Goal: Transaction & Acquisition: Book appointment/travel/reservation

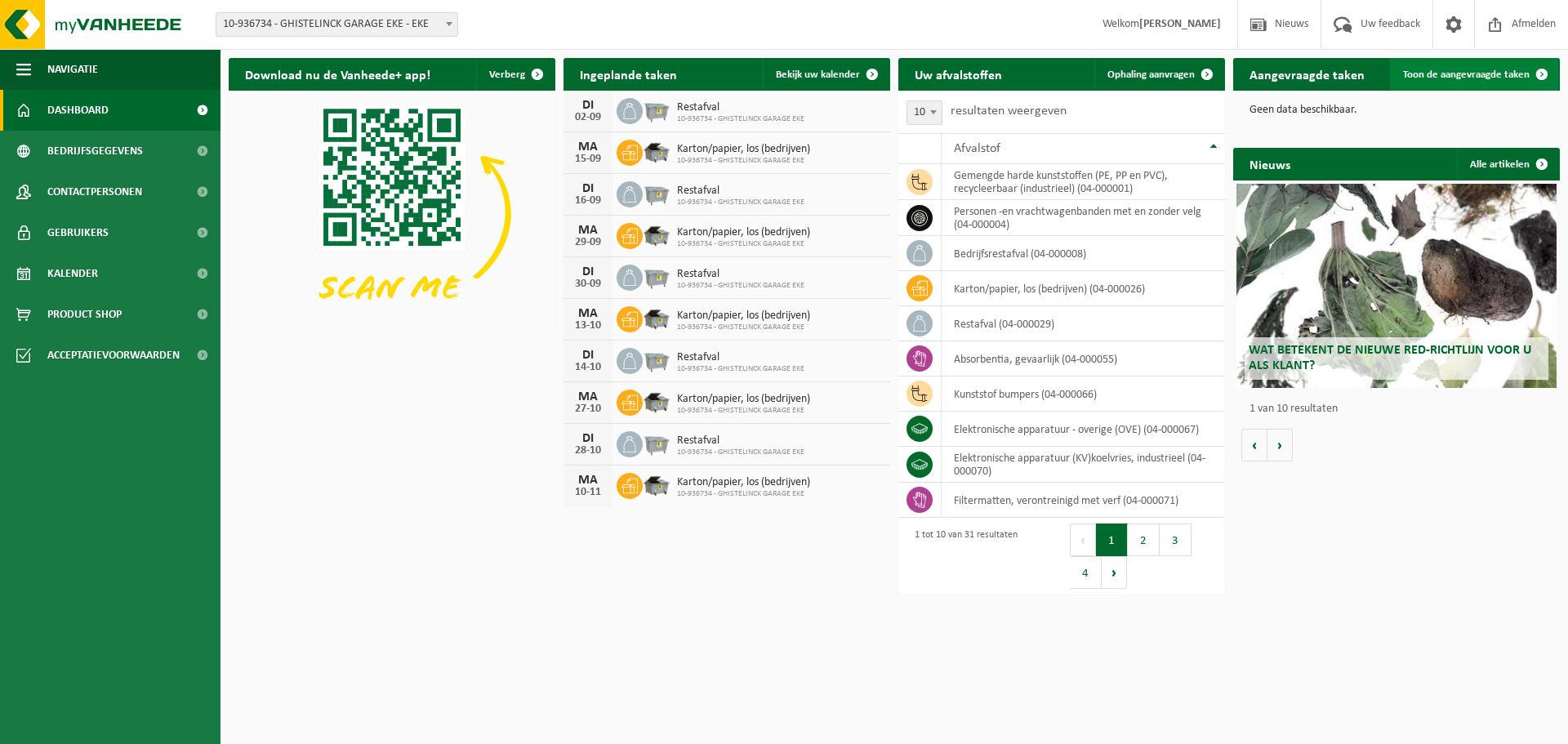
click at [1482, 75] on span "Toon de aangevraagde taken" at bounding box center [1466, 74] width 127 height 11
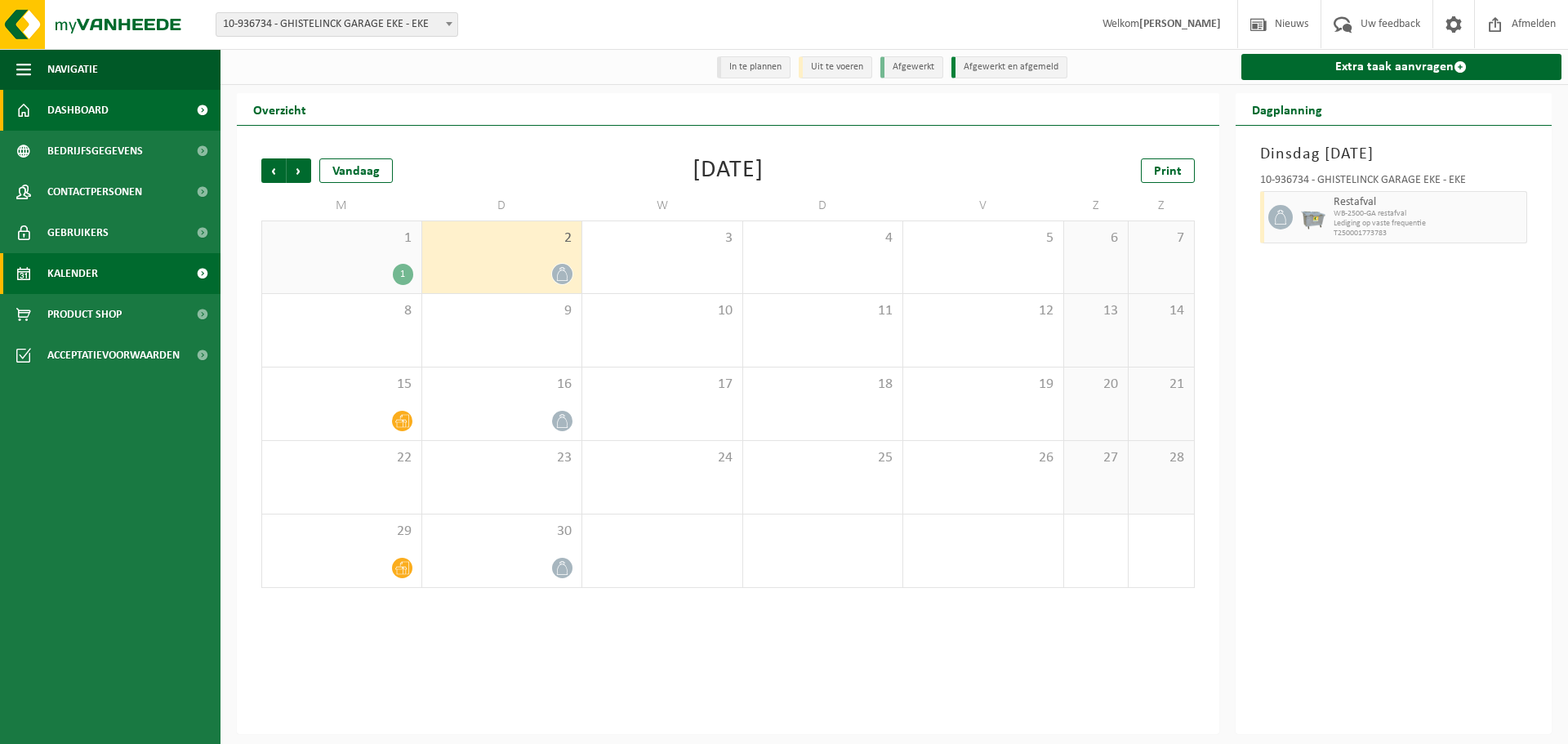
click at [95, 109] on span "Dashboard" at bounding box center [78, 109] width 61 height 40
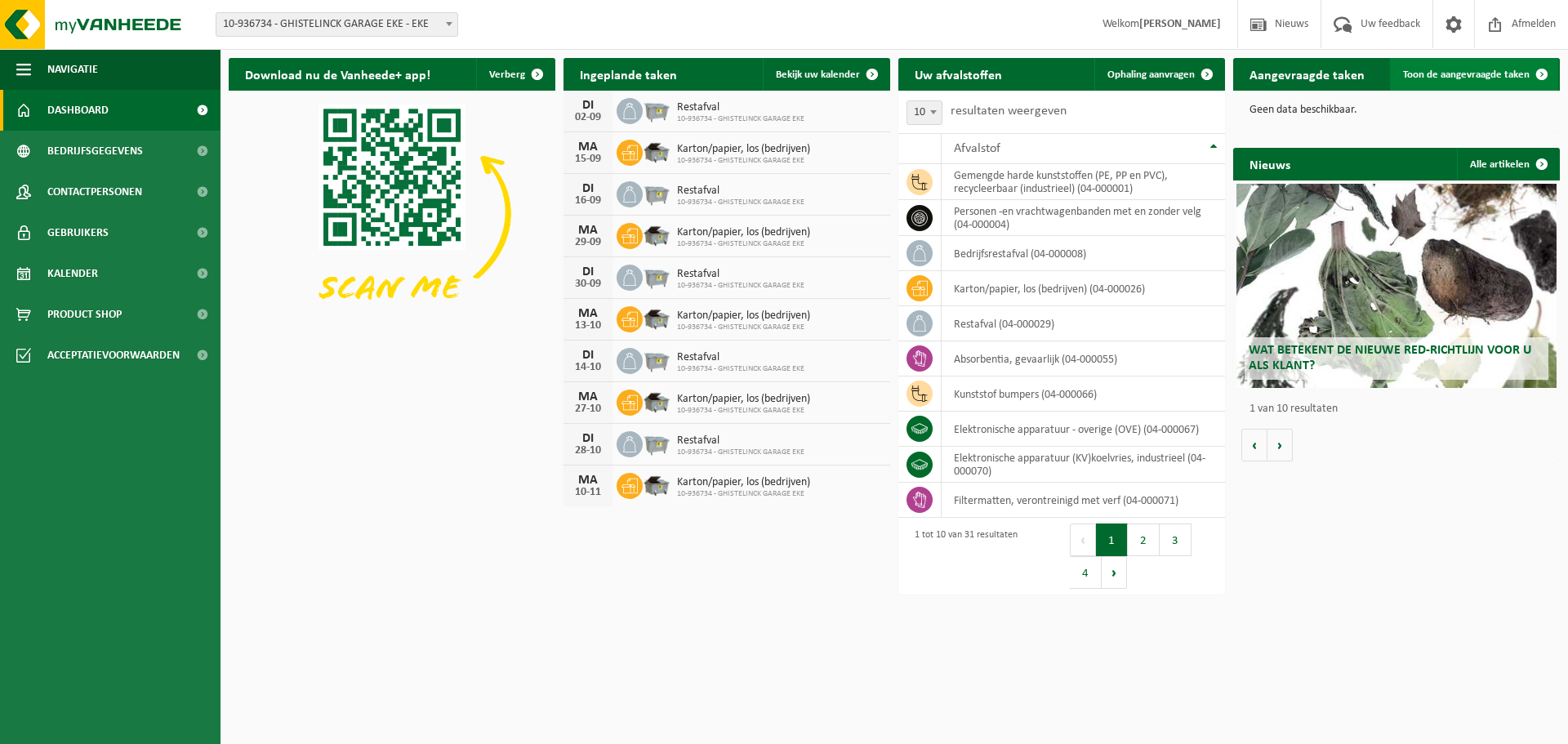
click at [1464, 77] on span "Toon de aangevraagde taken" at bounding box center [1466, 74] width 127 height 11
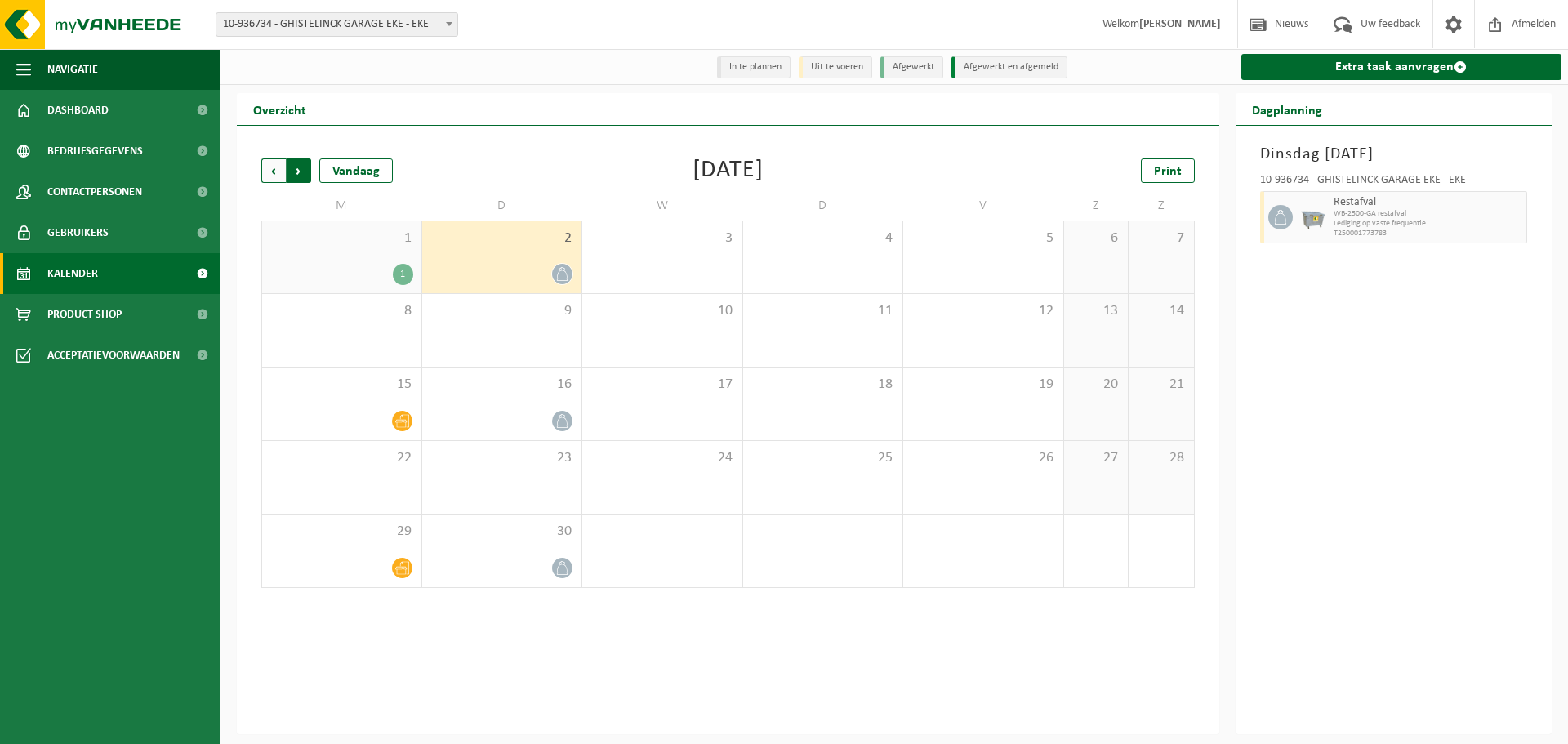
click at [269, 172] on span "Vorige" at bounding box center [273, 170] width 24 height 24
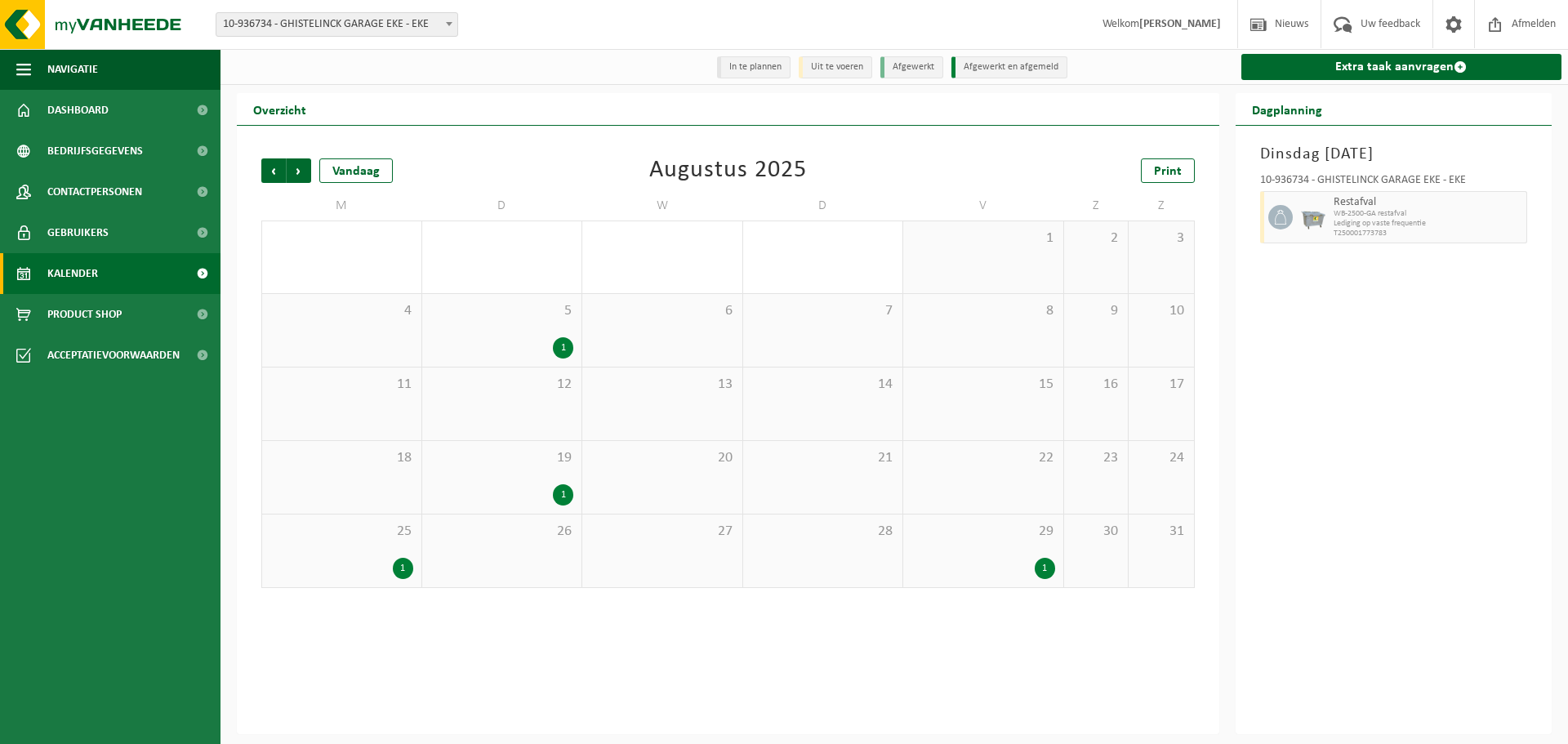
click at [372, 557] on div "25 1" at bounding box center [341, 550] width 159 height 73
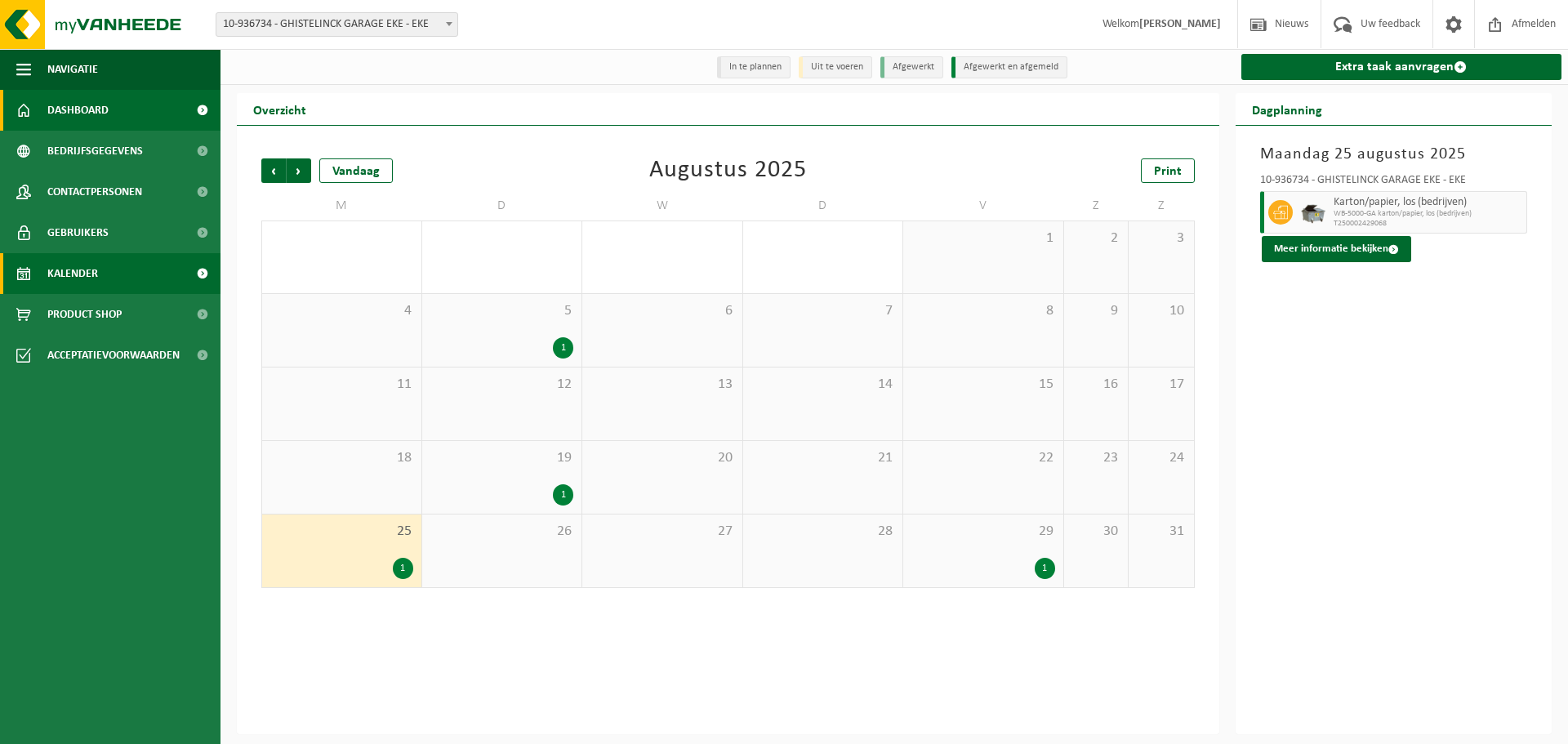
click at [82, 114] on span "Dashboard" at bounding box center [78, 109] width 61 height 40
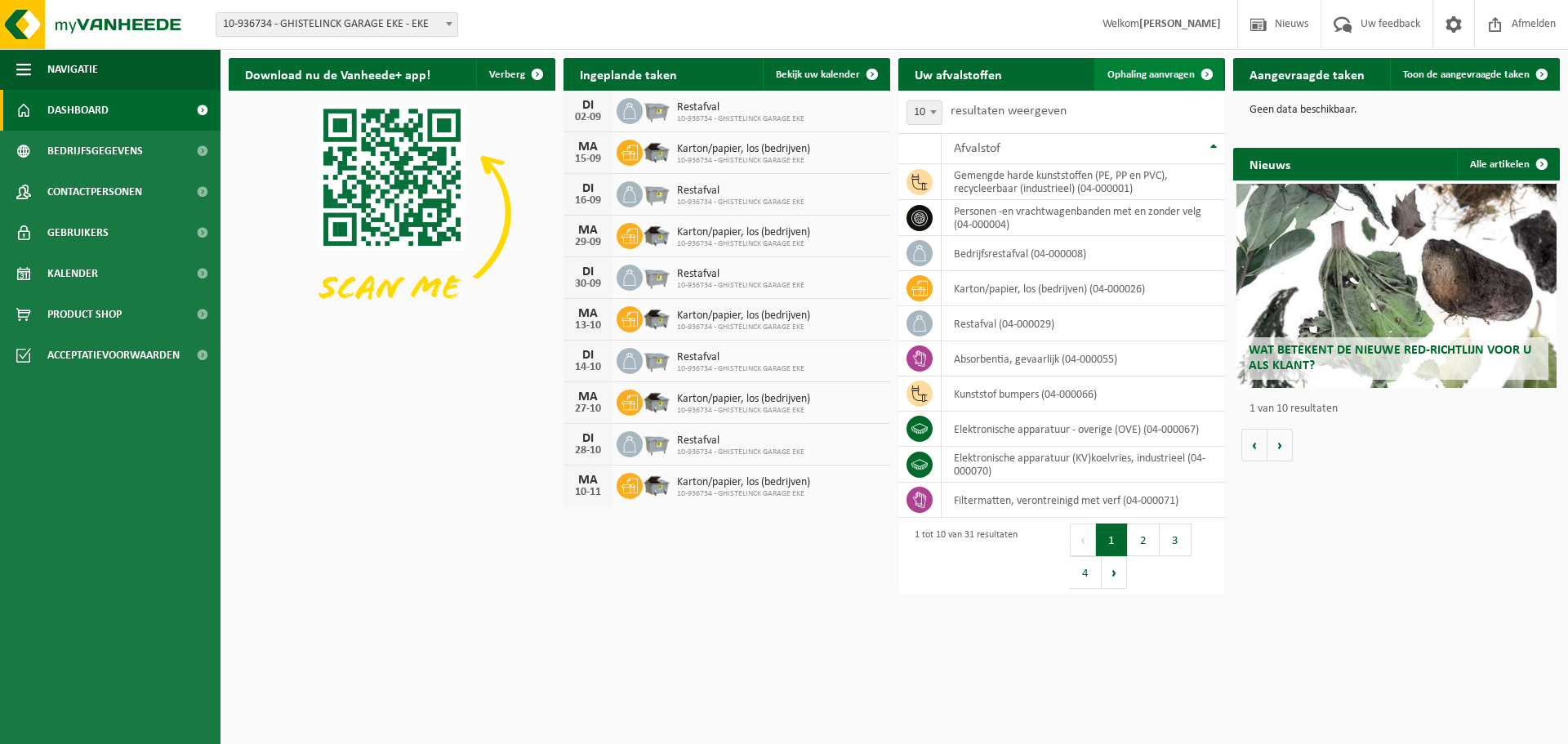
click at [1170, 77] on span "Ophaling aanvragen" at bounding box center [1151, 74] width 87 height 11
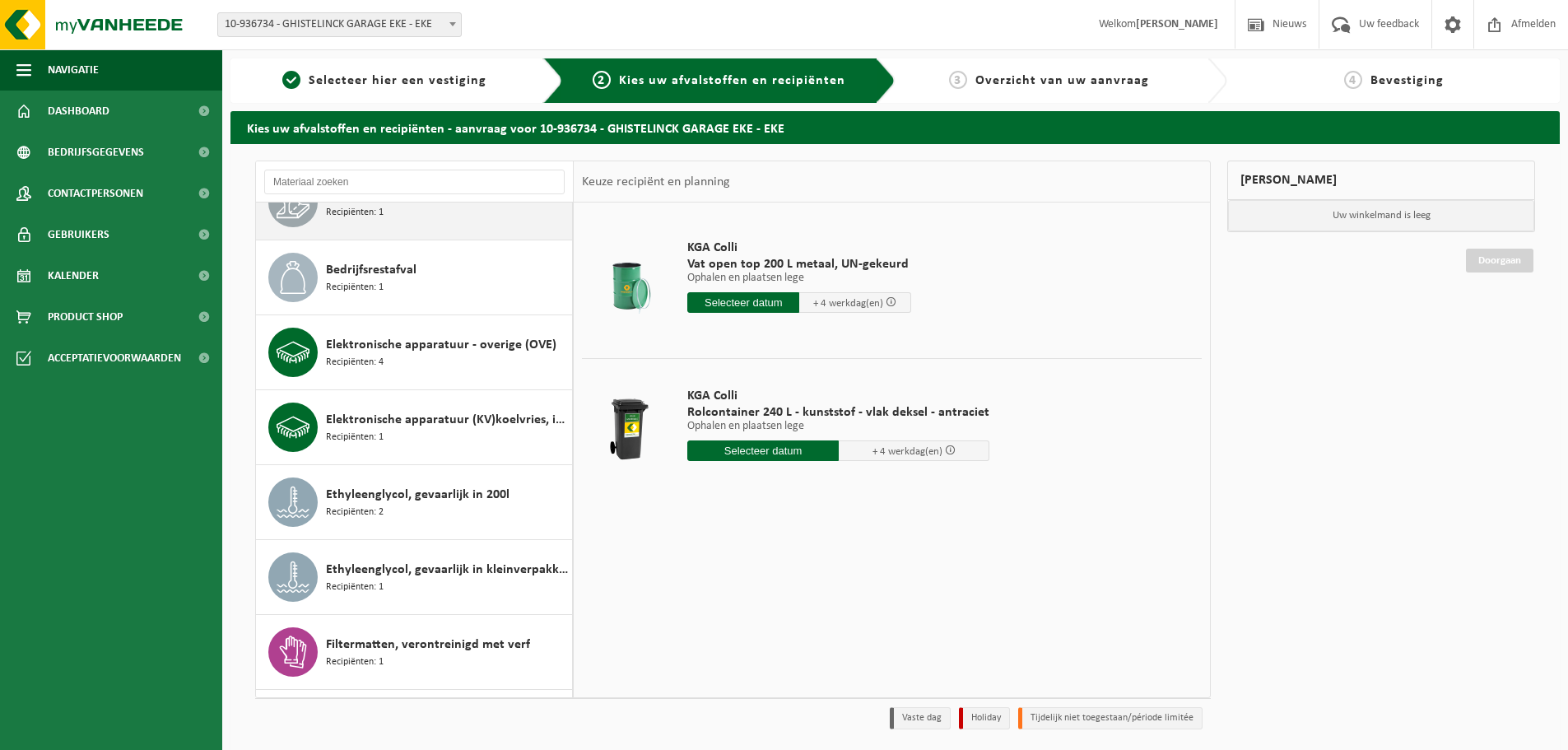
scroll to position [82, 0]
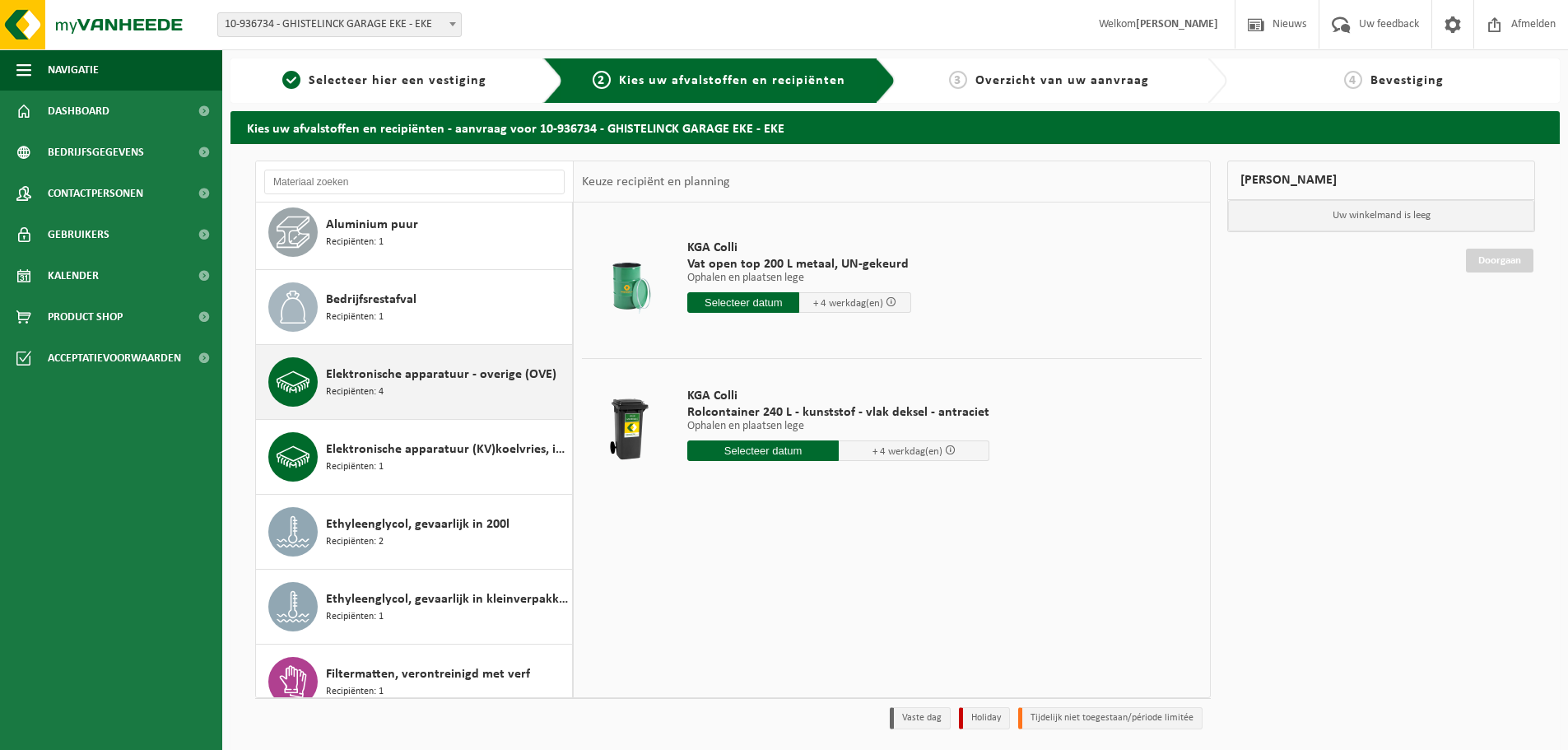
click at [472, 387] on div "Elektronische apparatuur - overige (OVE) Recipiënten: 4" at bounding box center [446, 382] width 242 height 50
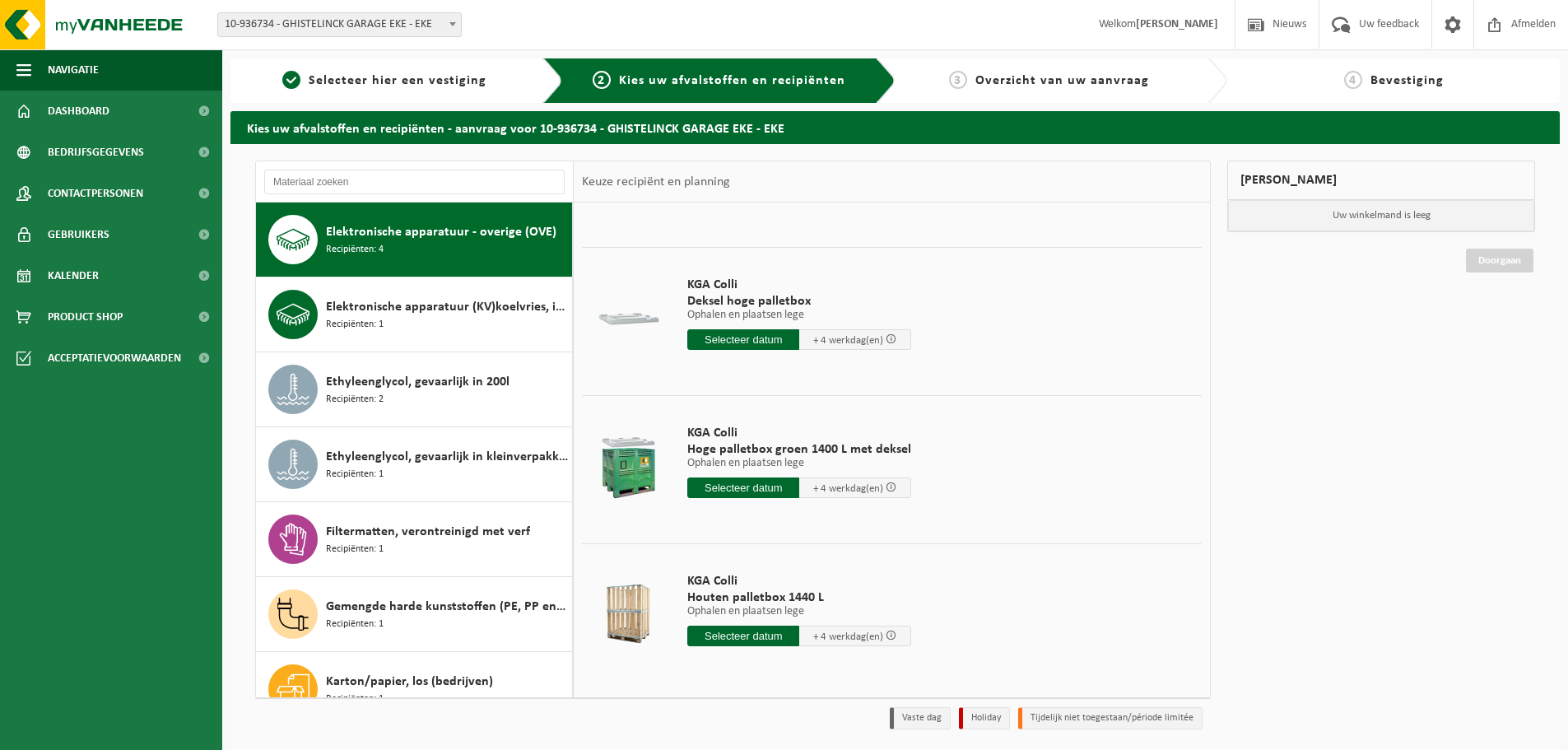
scroll to position [114, 0]
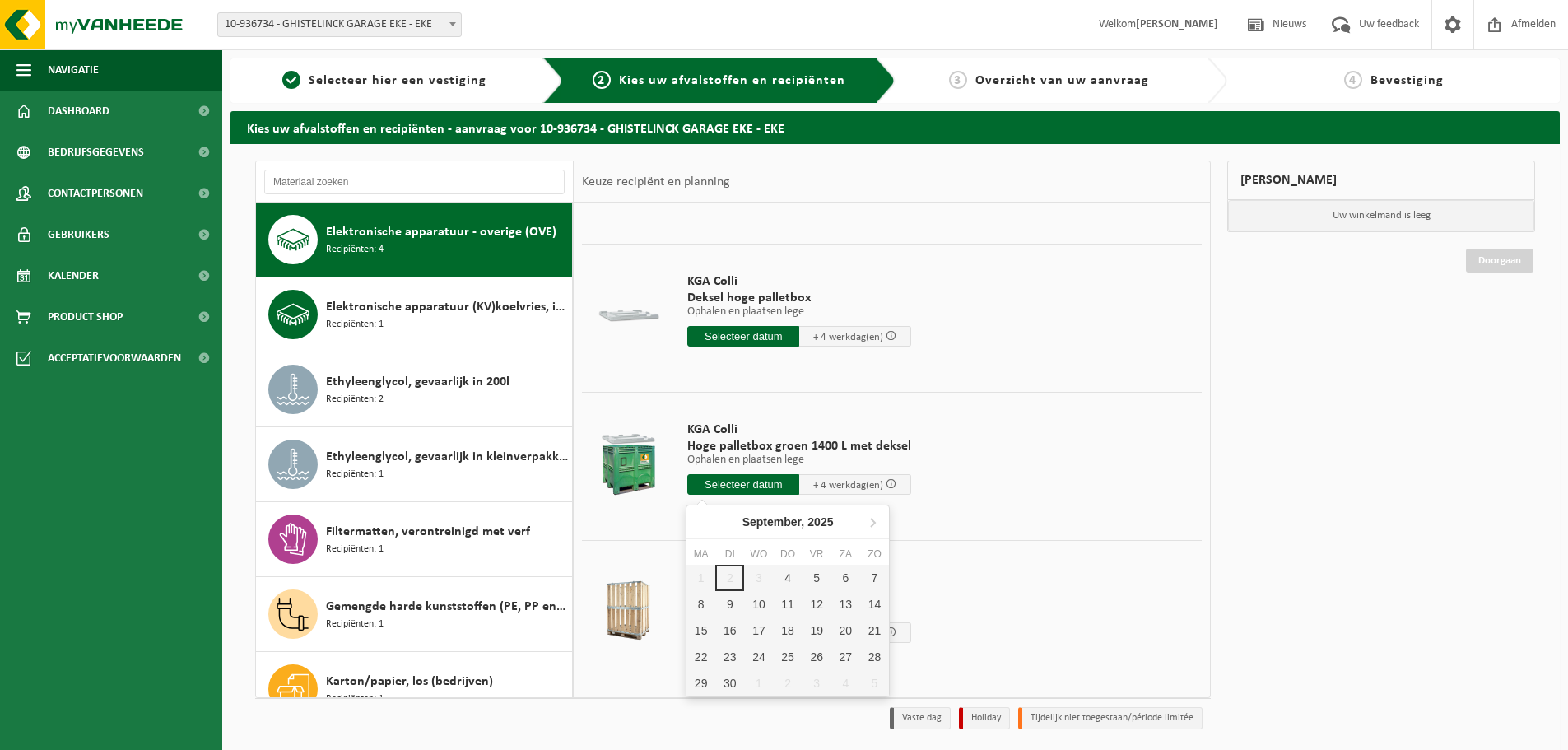
click at [760, 484] on input "text" at bounding box center [744, 484] width 112 height 21
click at [728, 607] on div "9" at bounding box center [729, 603] width 29 height 26
type input "Van 2025-09-09"
type input "2025-09-09"
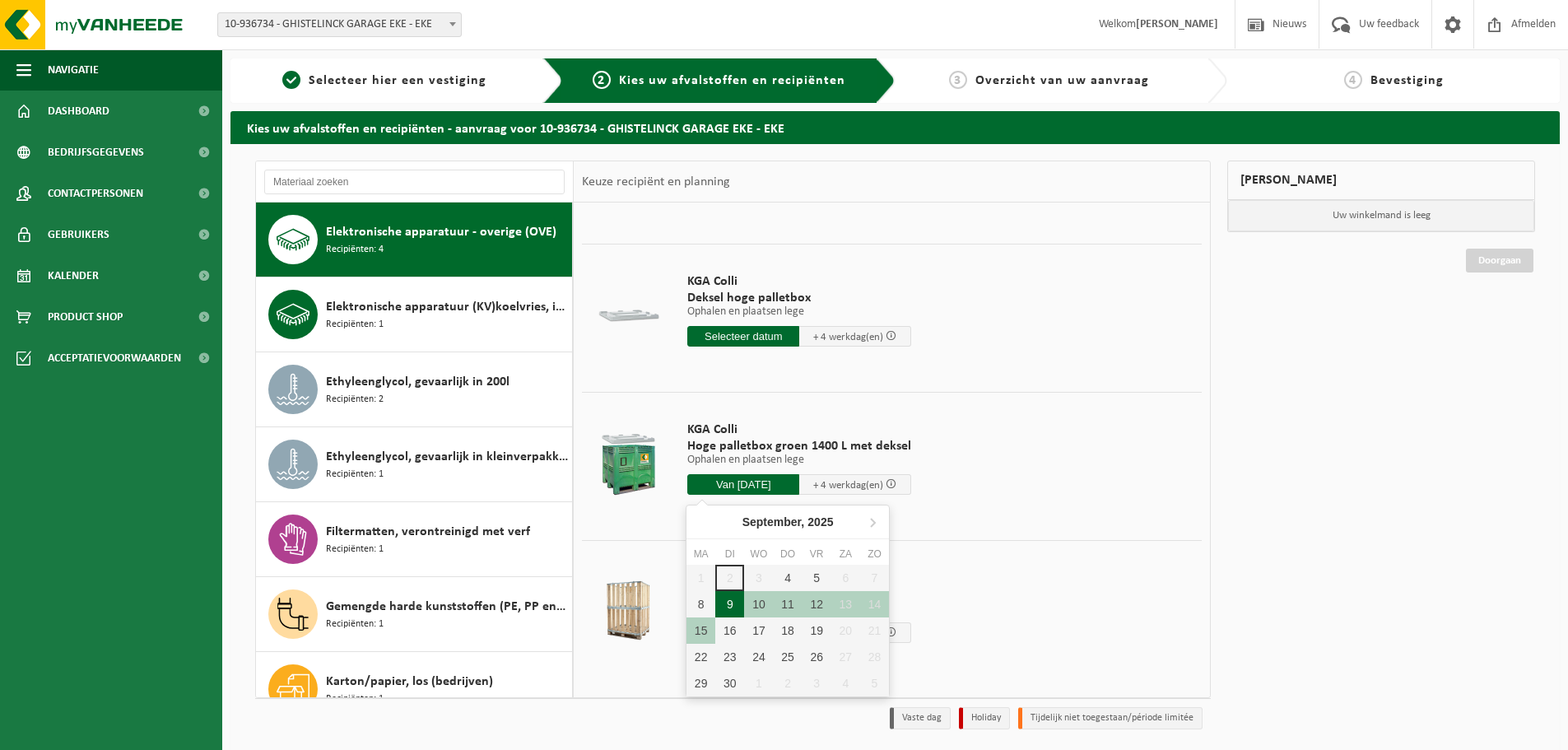
type input "2025-09-09"
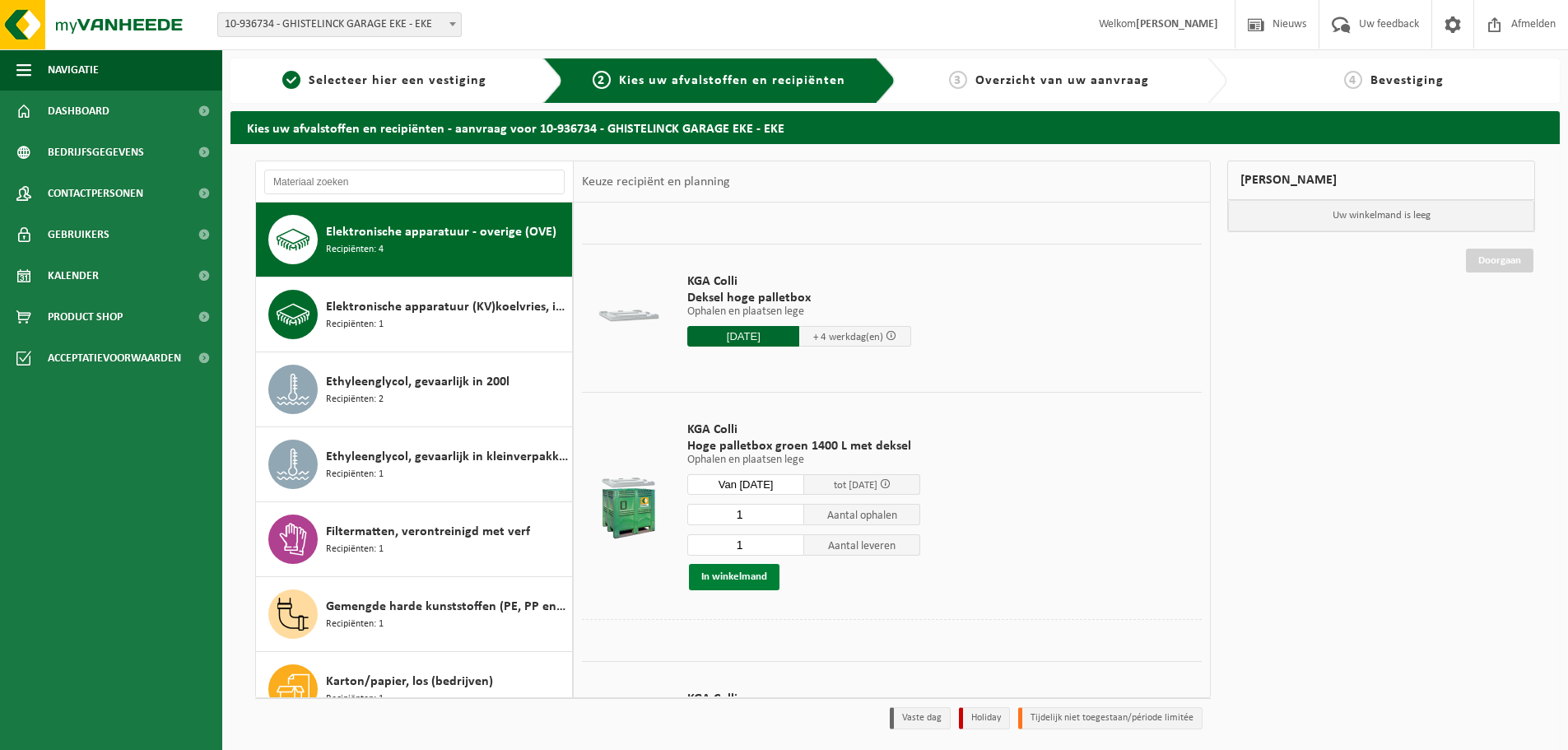
click at [764, 576] on button "In winkelmand" at bounding box center [734, 576] width 90 height 26
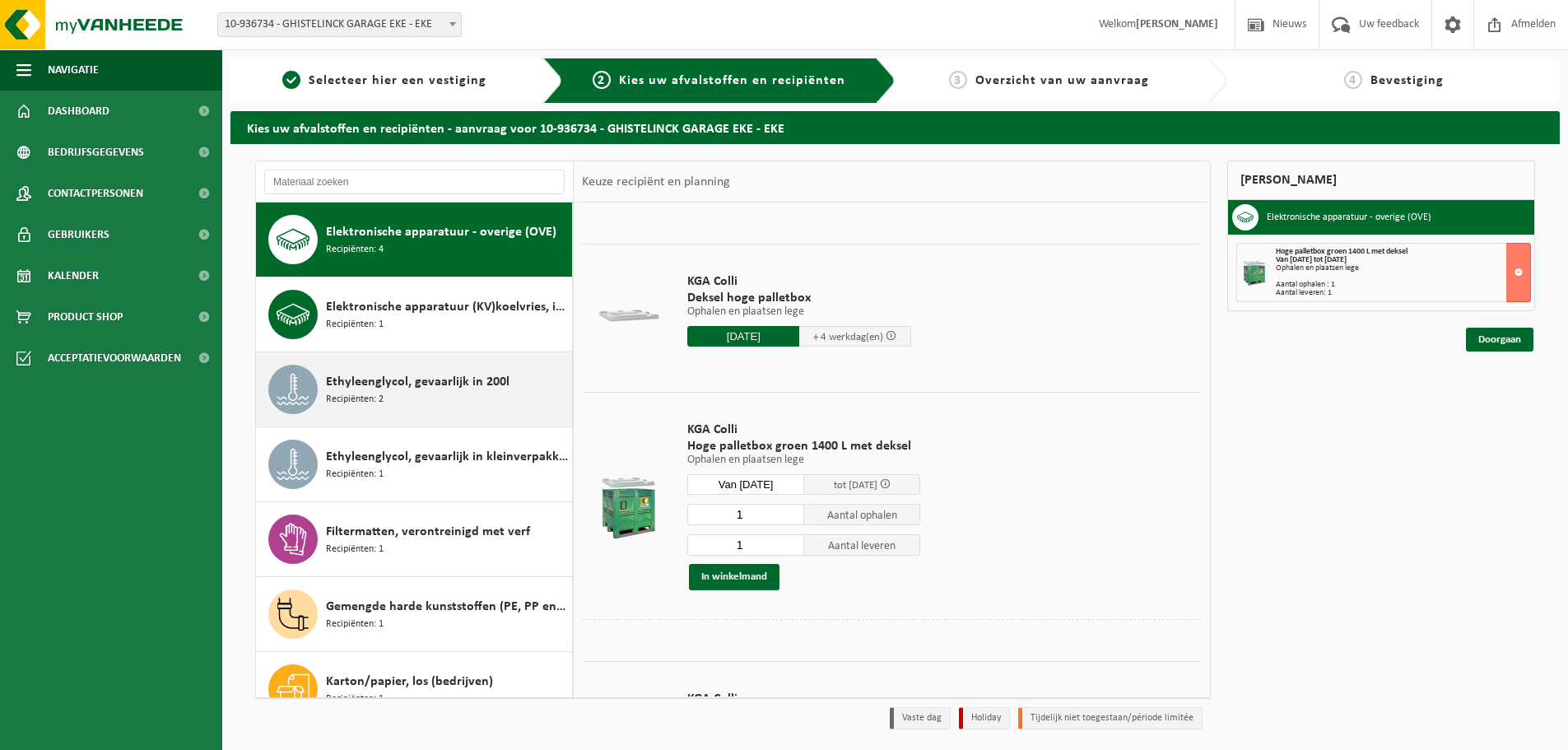
click at [466, 410] on div "Ethyleenglycol, gevaarlijk in 200l Recipiënten: 2" at bounding box center [446, 389] width 242 height 50
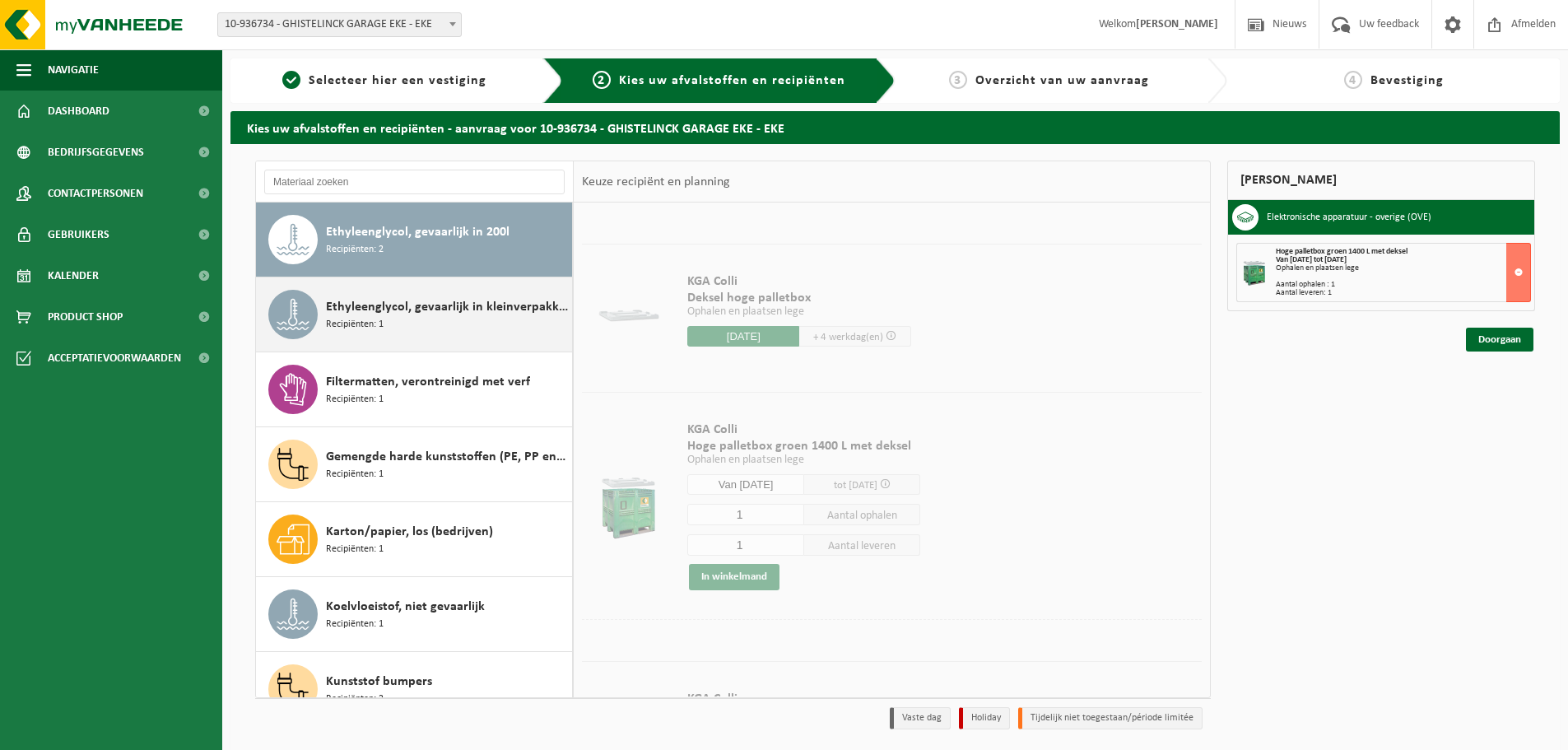
scroll to position [0, 0]
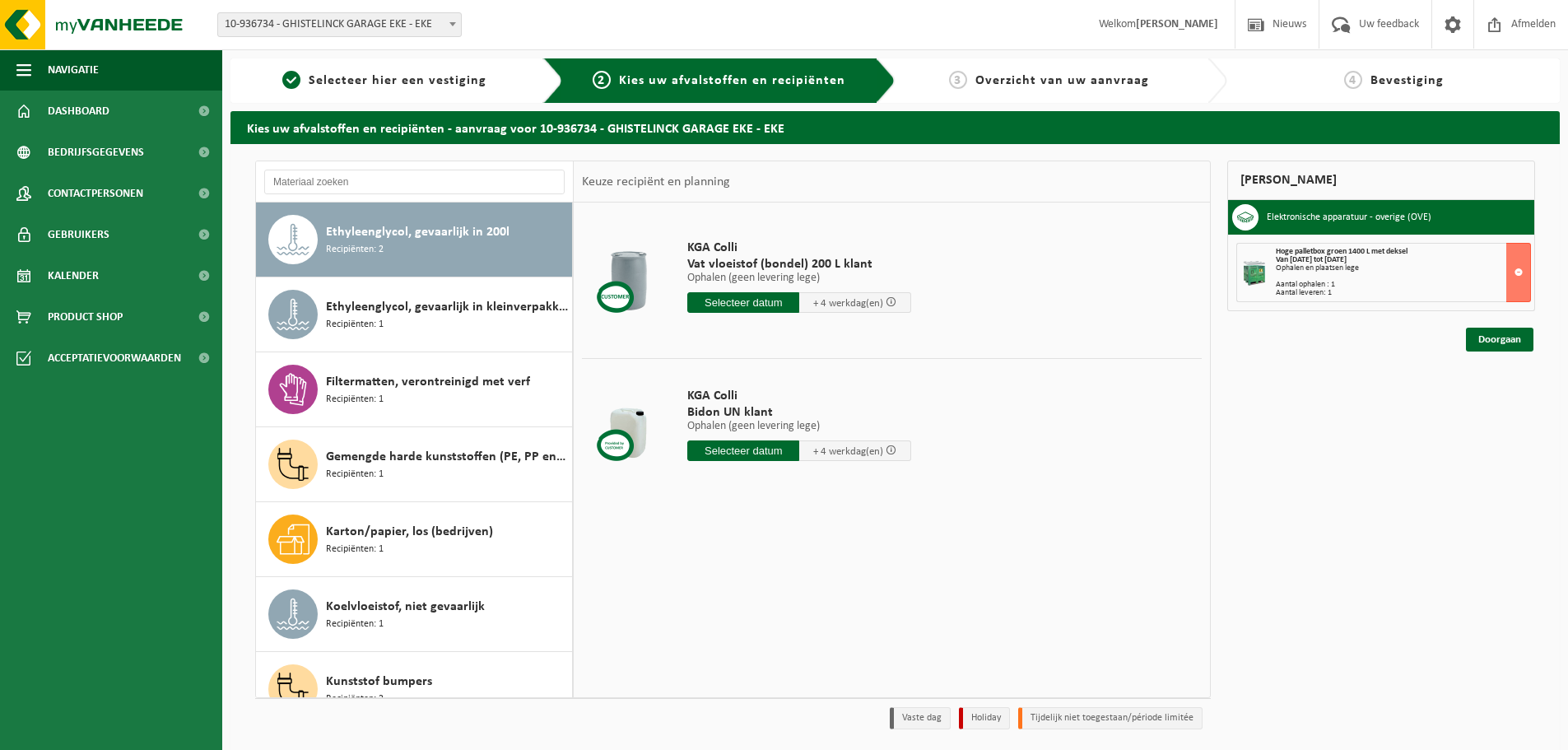
click at [779, 303] on input "text" at bounding box center [744, 302] width 112 height 21
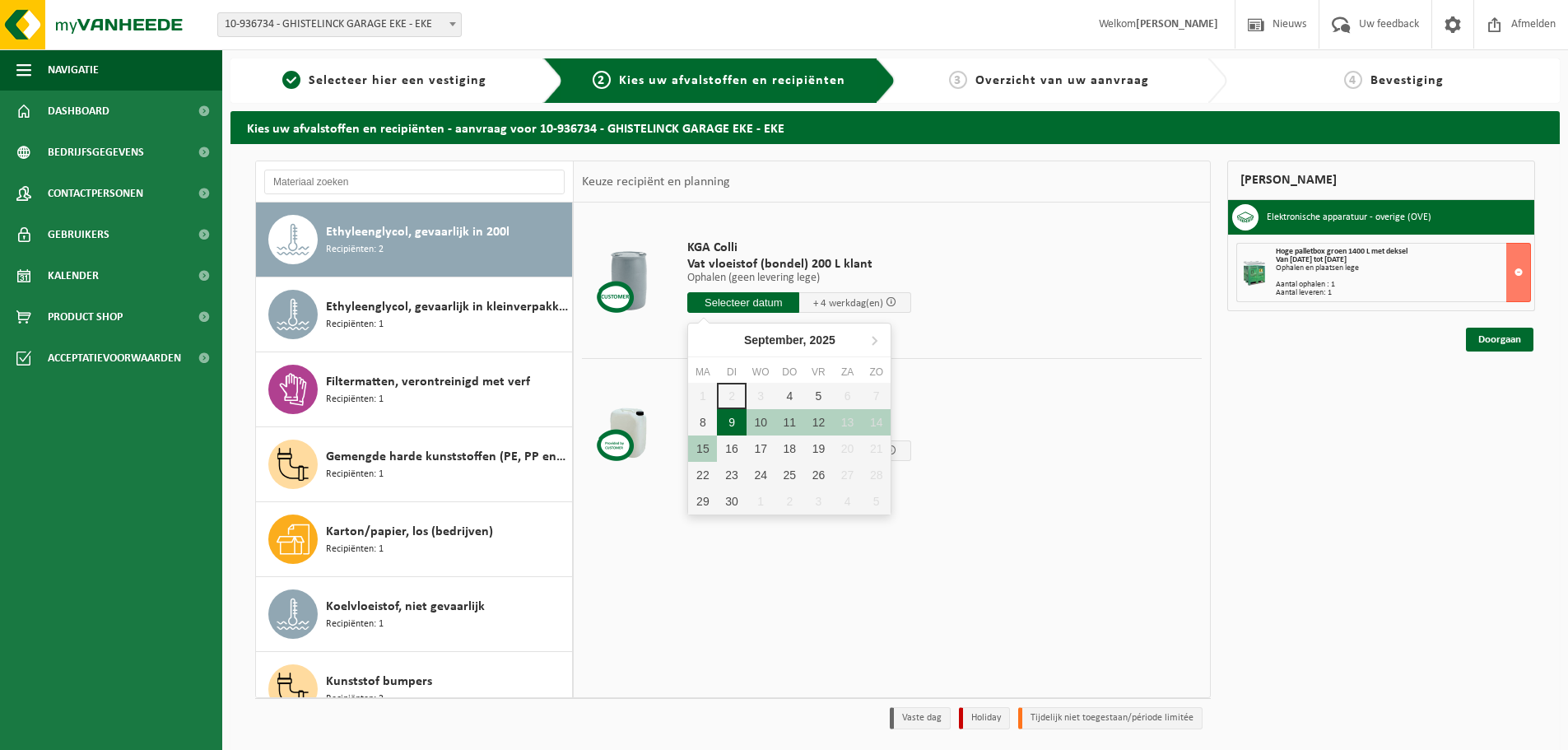
click at [736, 422] on div "9" at bounding box center [731, 422] width 29 height 26
type input "Van 2025-09-09"
type input "2025-09-09"
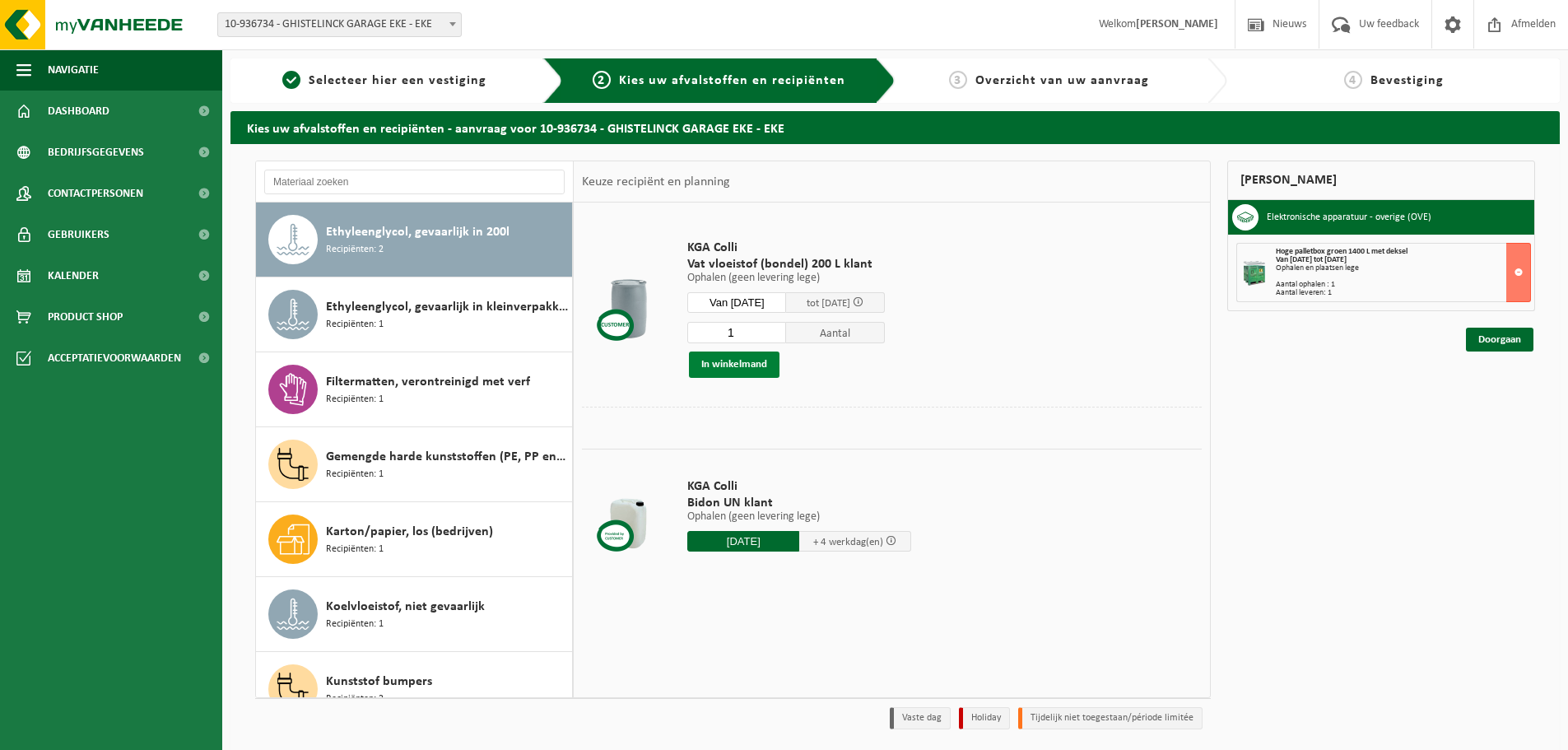
click at [761, 369] on button "In winkelmand" at bounding box center [734, 364] width 90 height 26
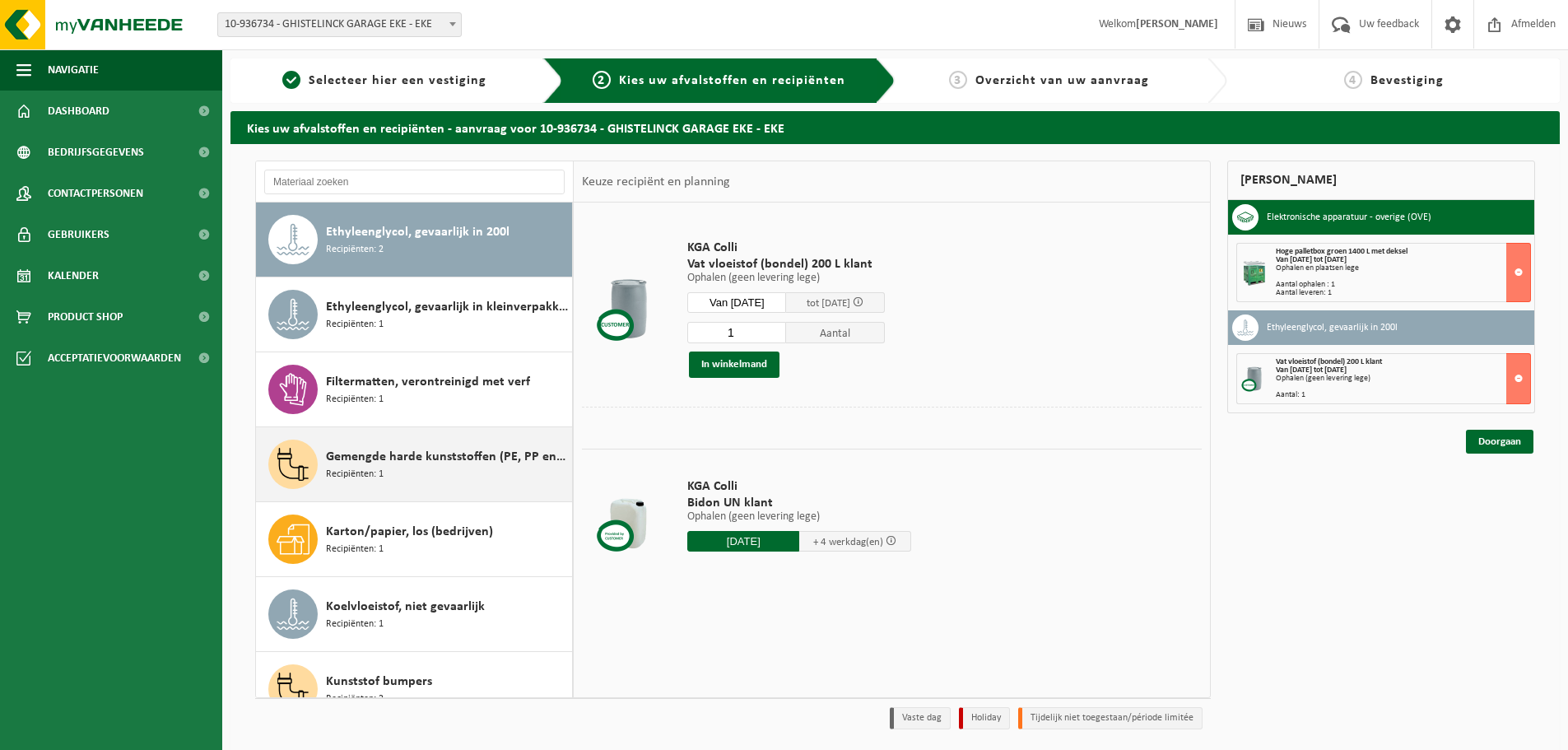
click at [447, 480] on div "Gemengde harde kunststoffen (PE, PP en PVC), recycleerbaar (industrieel) Recipi…" at bounding box center [446, 464] width 242 height 50
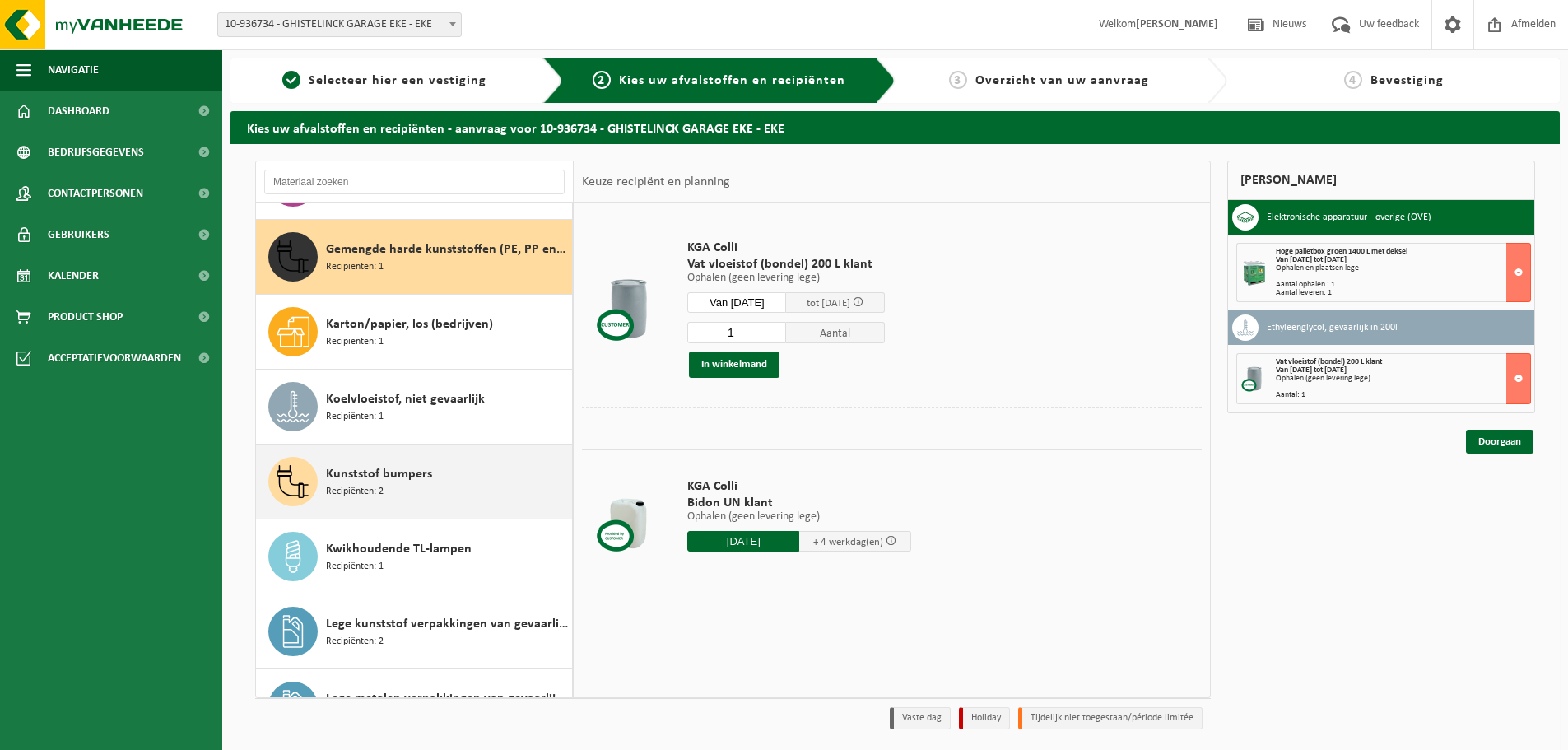
scroll to position [599, 0]
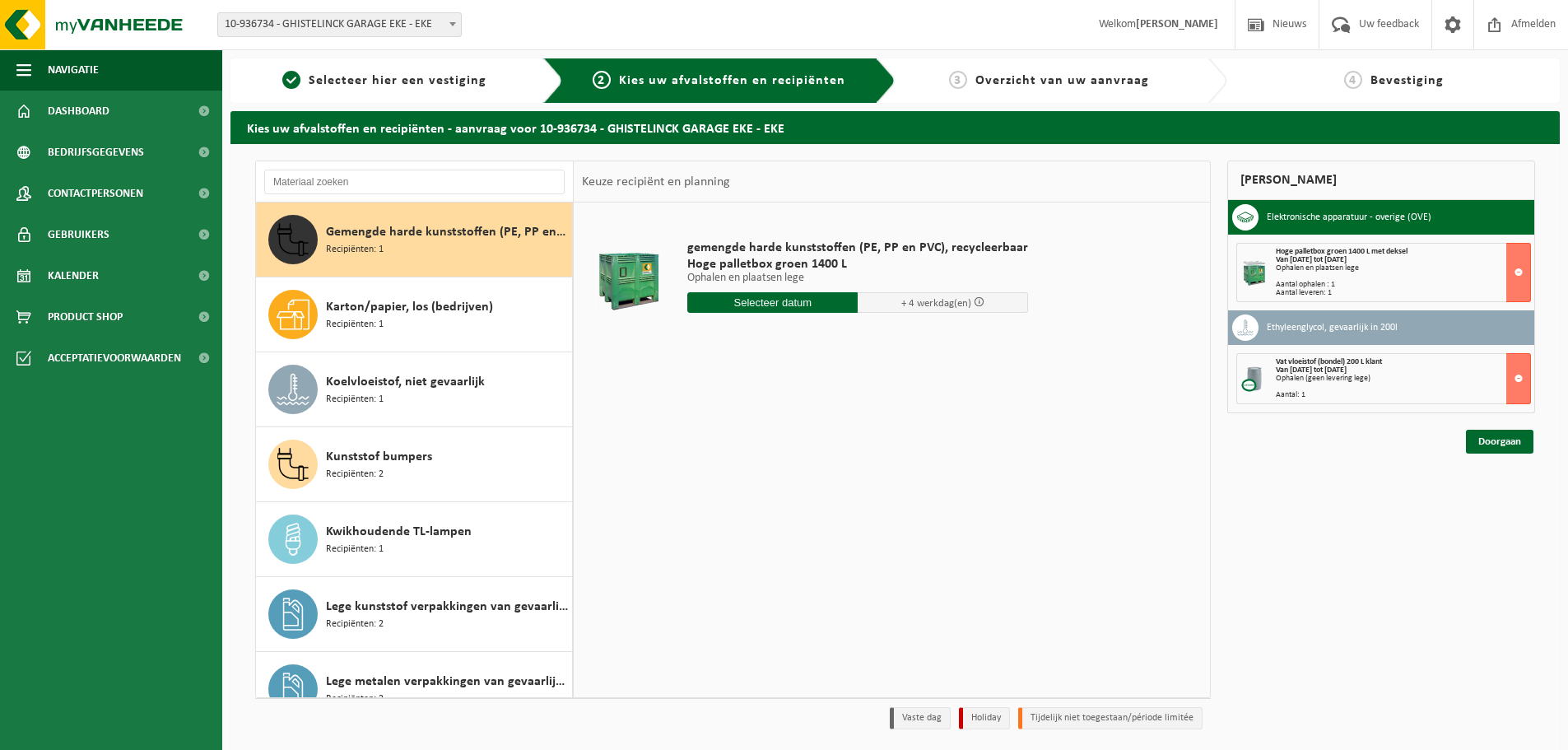
click at [788, 305] on input "text" at bounding box center [773, 302] width 170 height 21
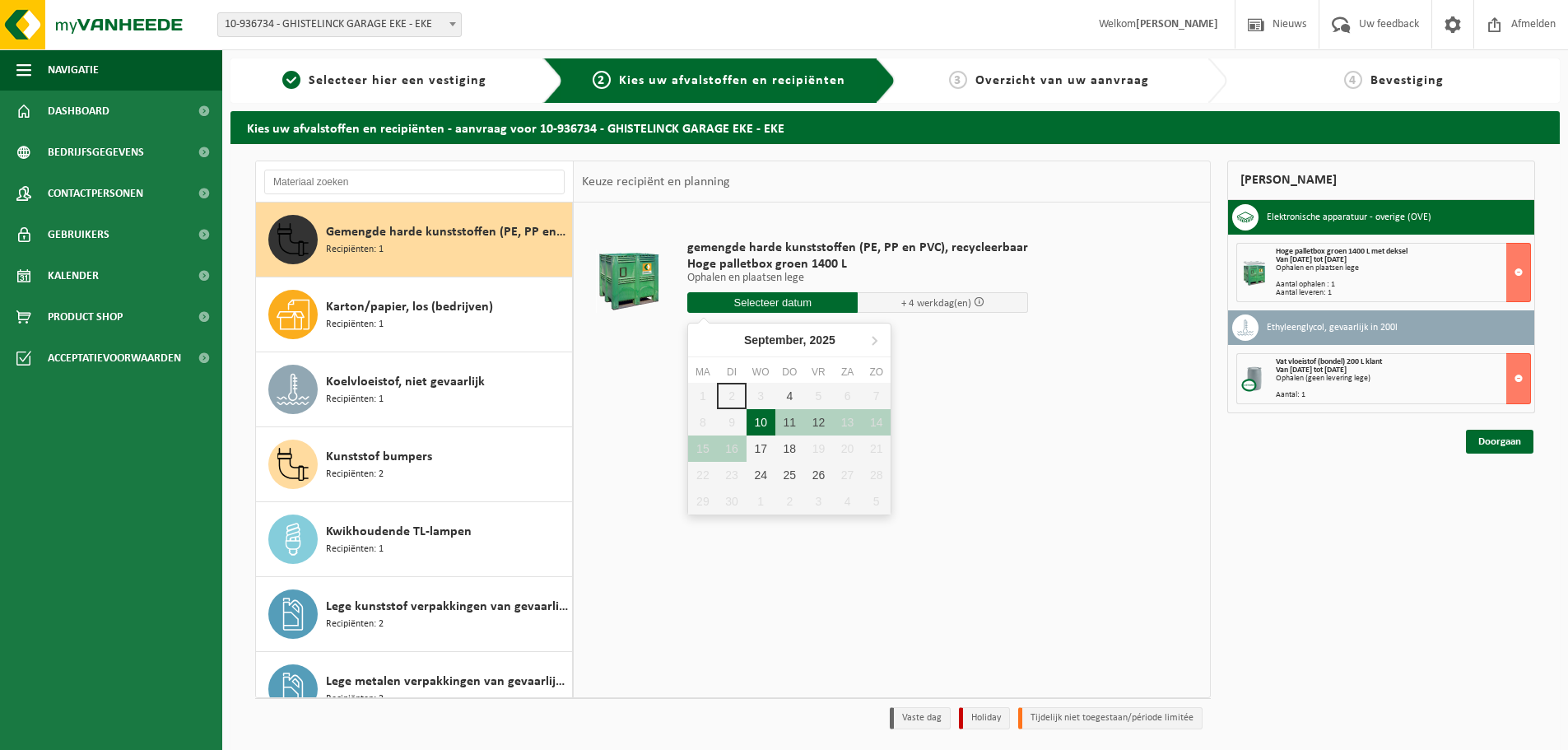
click at [761, 417] on div "10" at bounding box center [761, 422] width 29 height 26
type input "Van 2025-09-10"
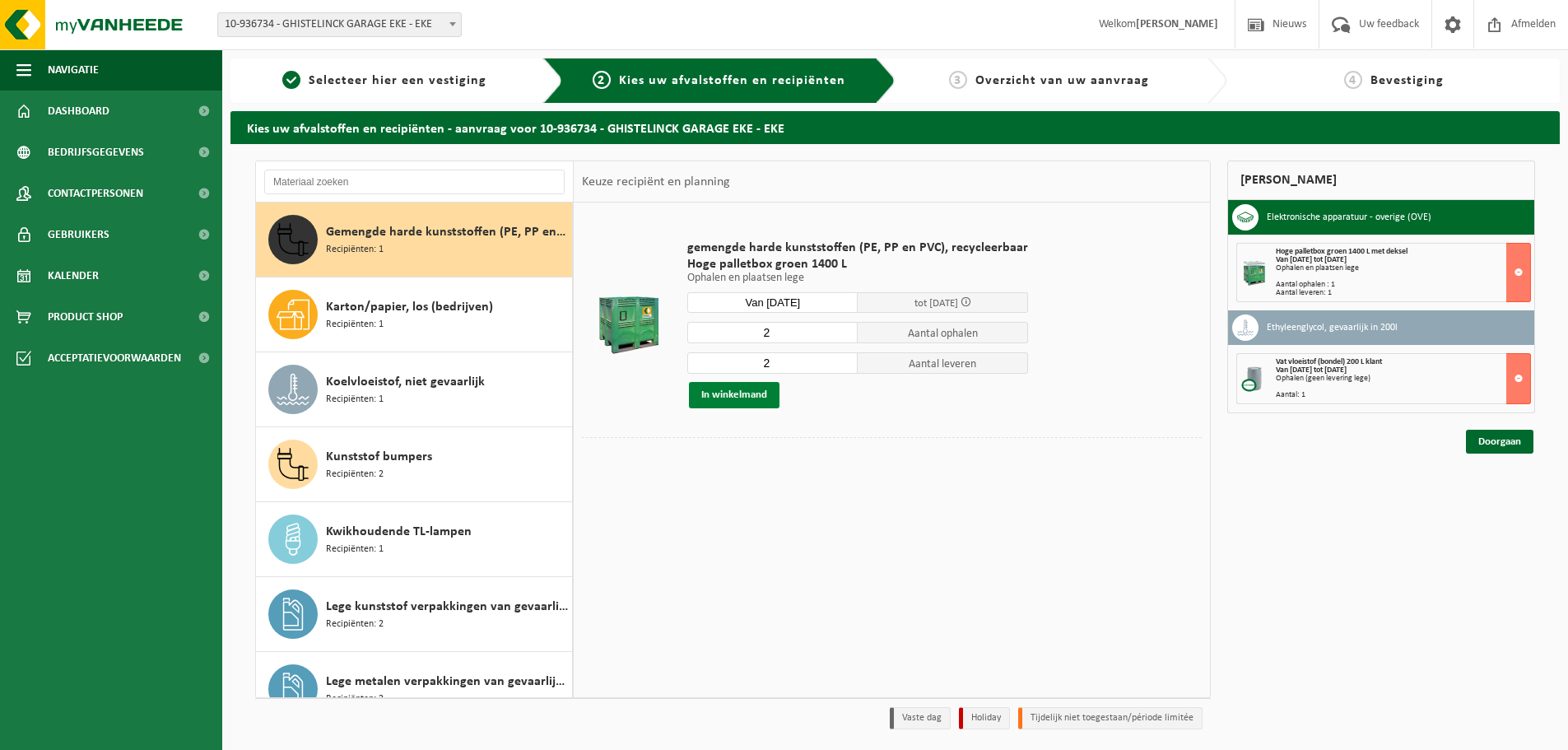
click at [754, 398] on button "In winkelmand" at bounding box center [734, 394] width 90 height 26
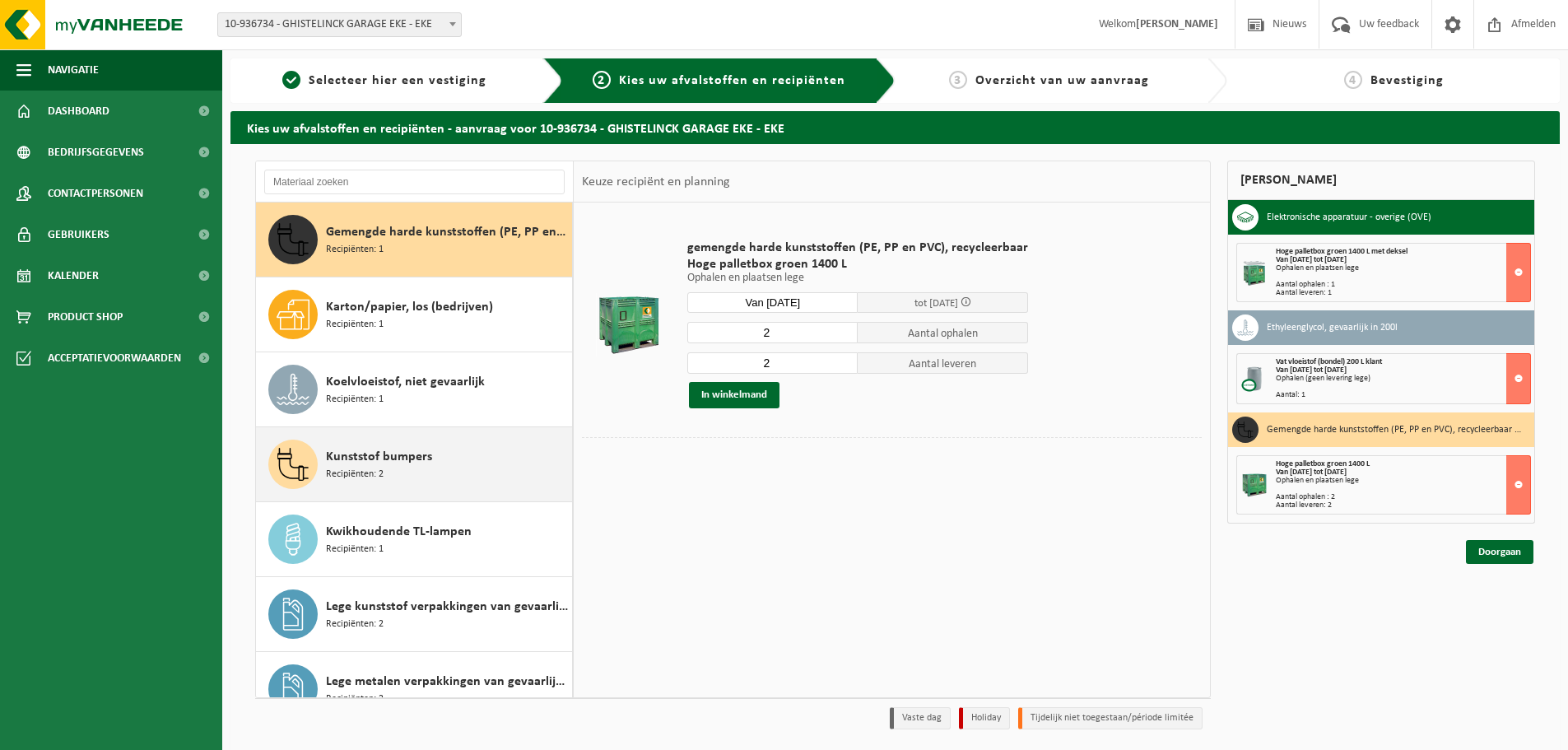
click at [426, 465] on span "Kunststof bumpers" at bounding box center [378, 457] width 106 height 20
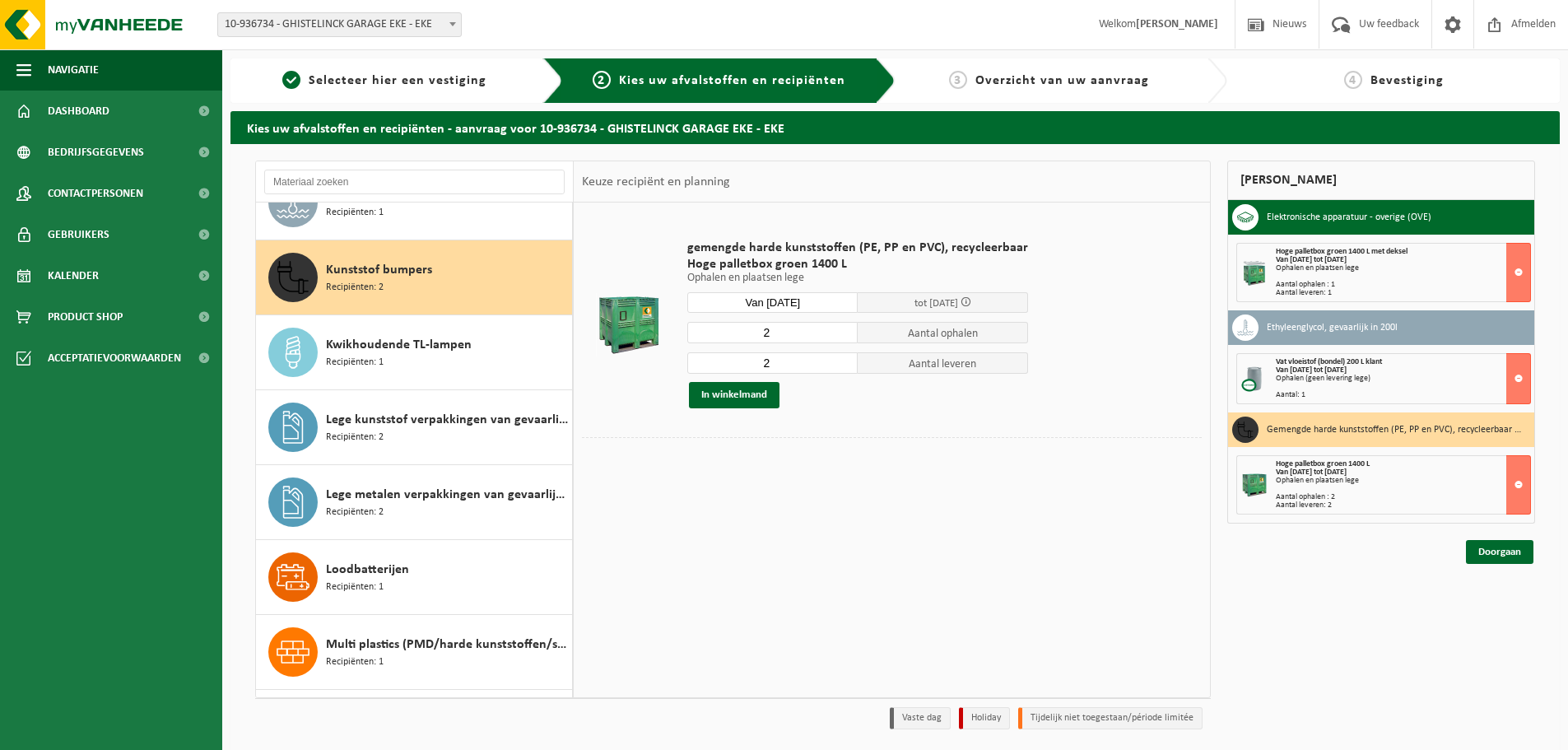
scroll to position [824, 0]
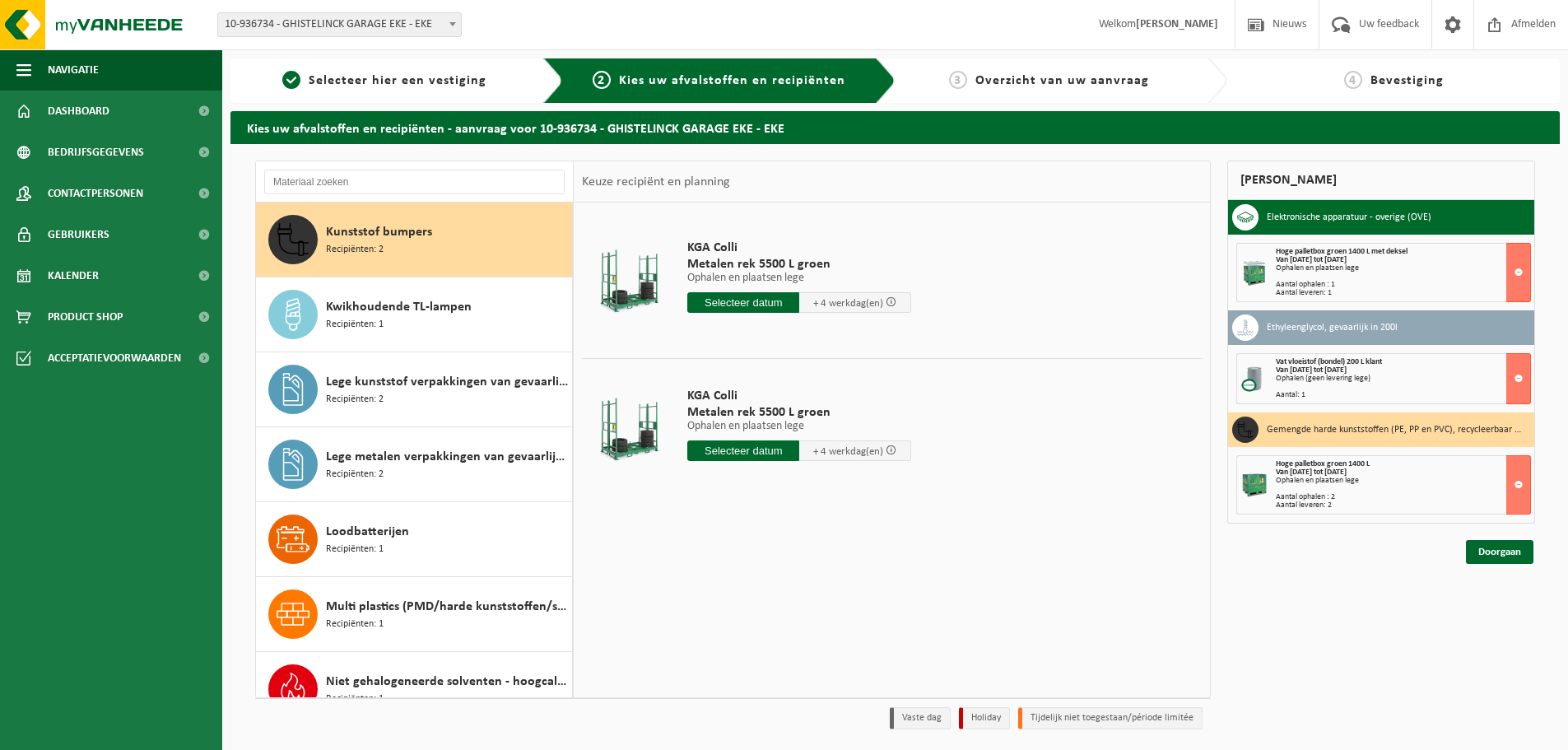
click at [759, 303] on input "text" at bounding box center [744, 302] width 112 height 21
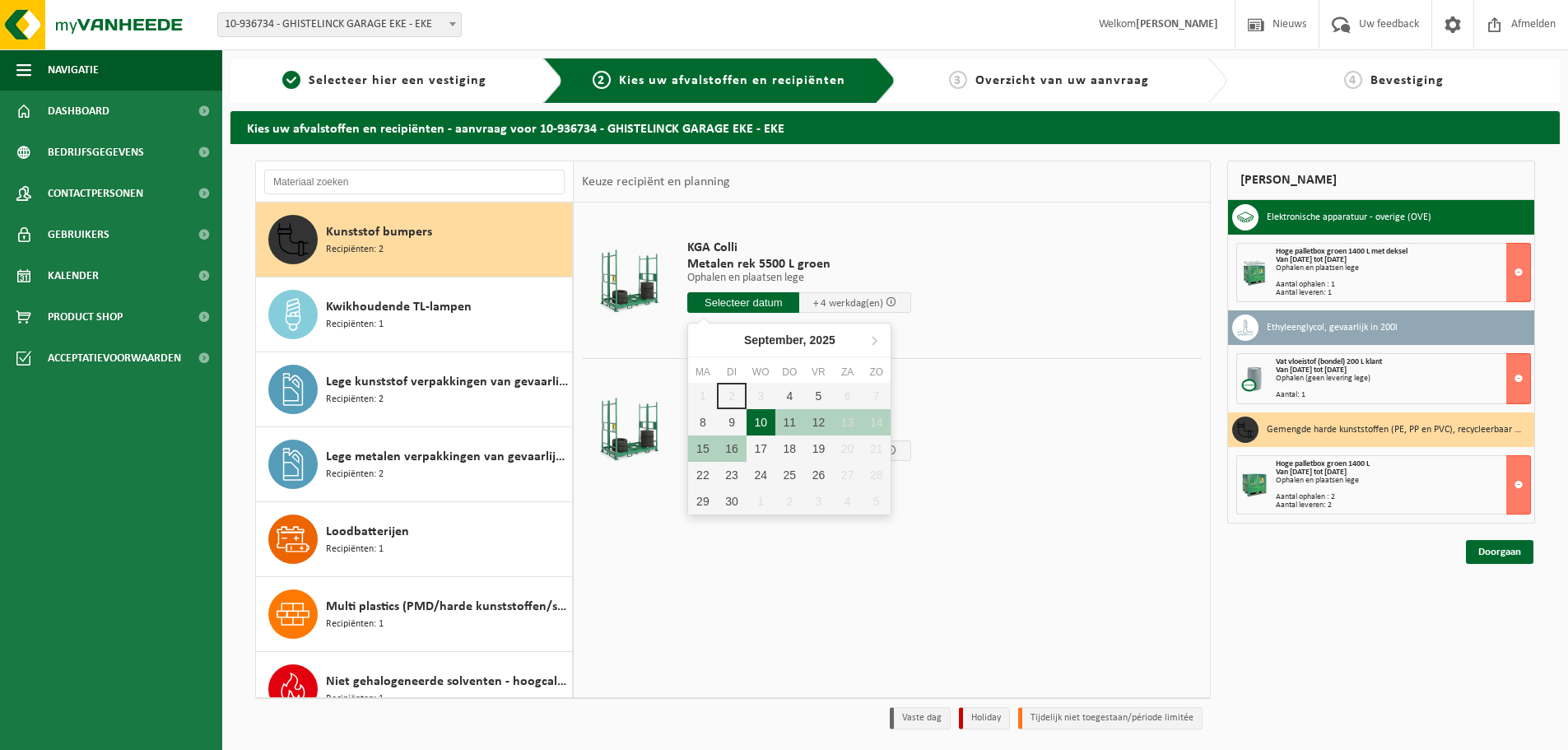
click at [761, 429] on div "10" at bounding box center [761, 422] width 29 height 26
type input "Van 2025-09-10"
type input "2025-09-10"
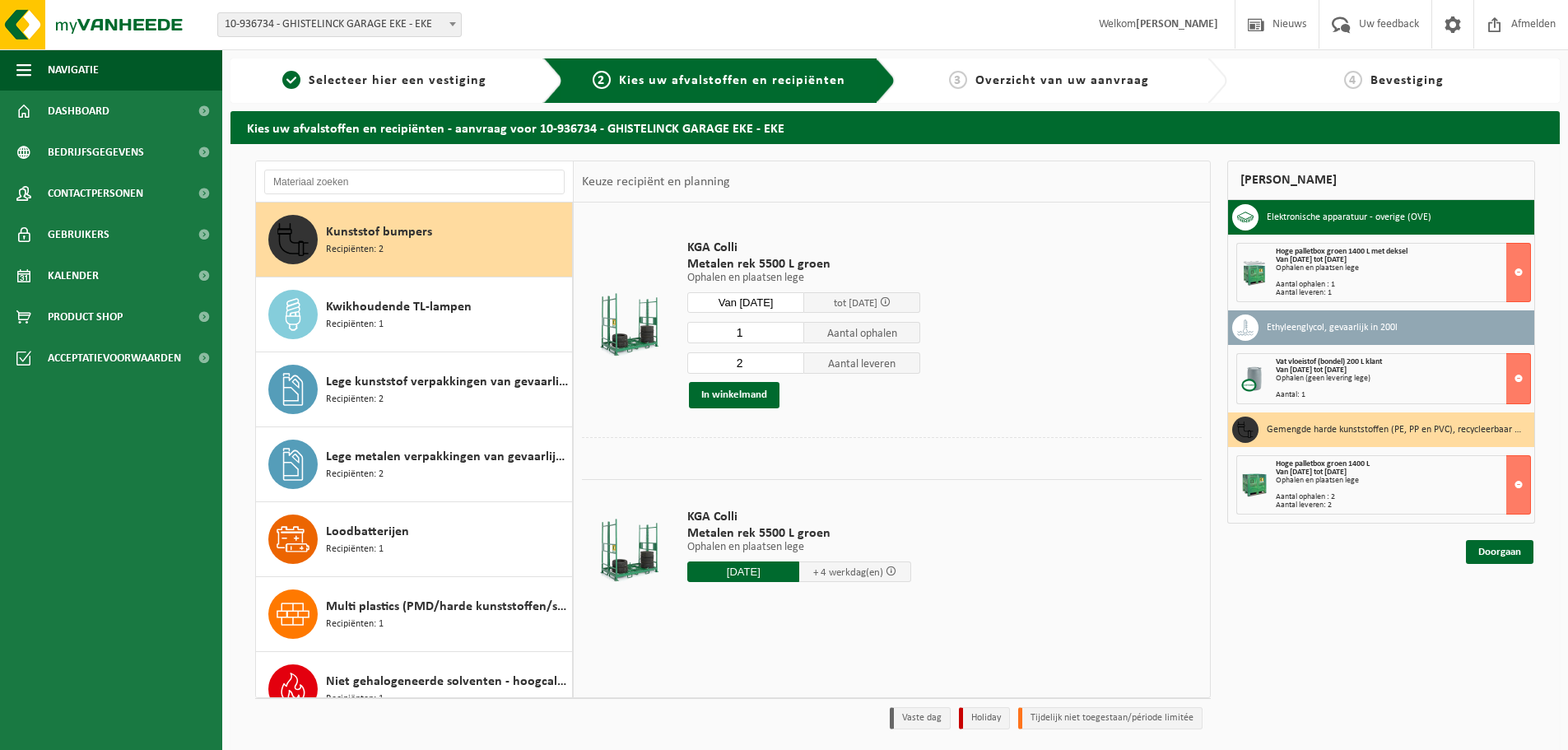
click at [790, 356] on input "2" at bounding box center [746, 363] width 117 height 22
type input "3"
click at [791, 360] on input "3" at bounding box center [746, 363] width 117 height 22
click at [753, 394] on button "In winkelmand" at bounding box center [734, 394] width 90 height 26
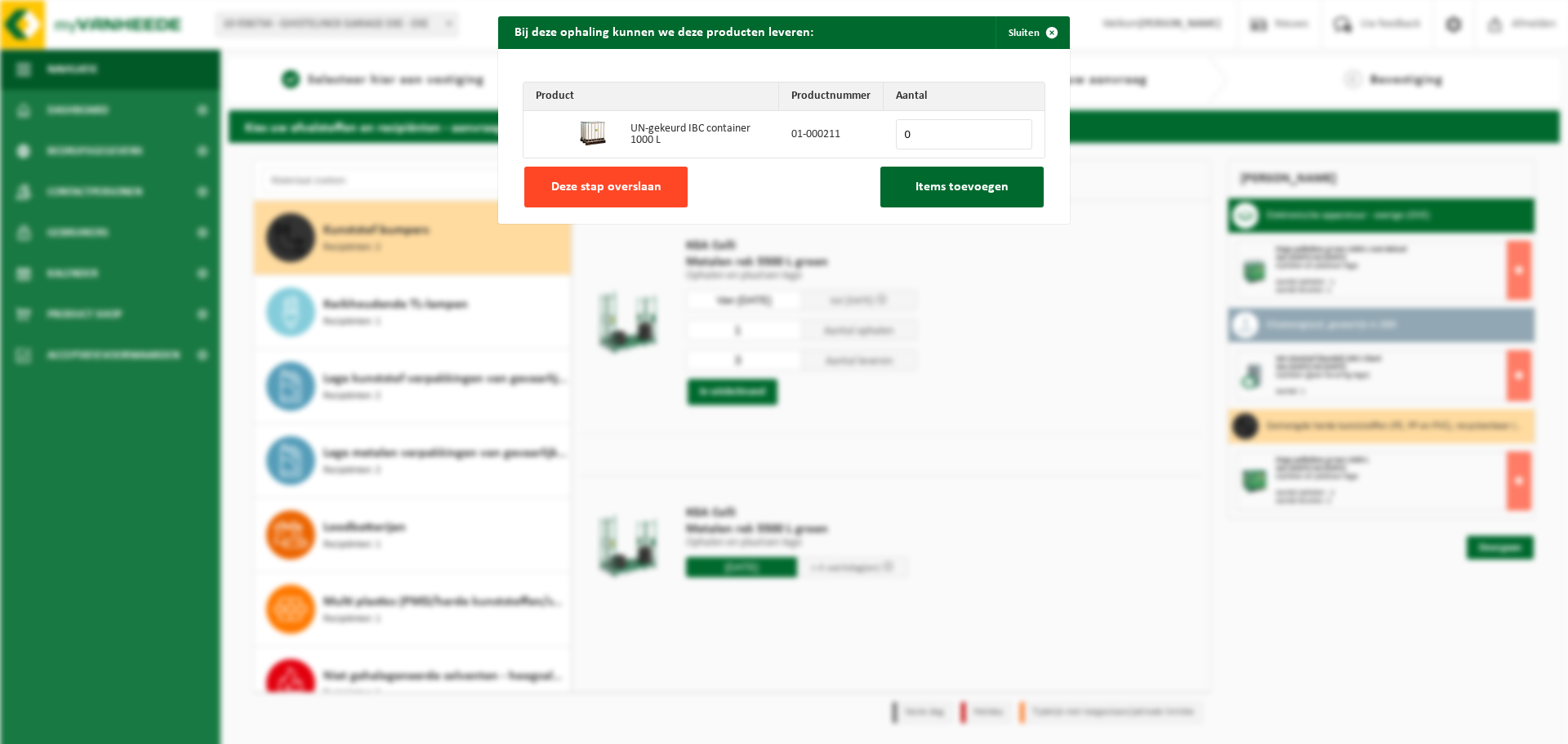
click at [664, 192] on button "Deze stap overslaan" at bounding box center [606, 187] width 163 height 40
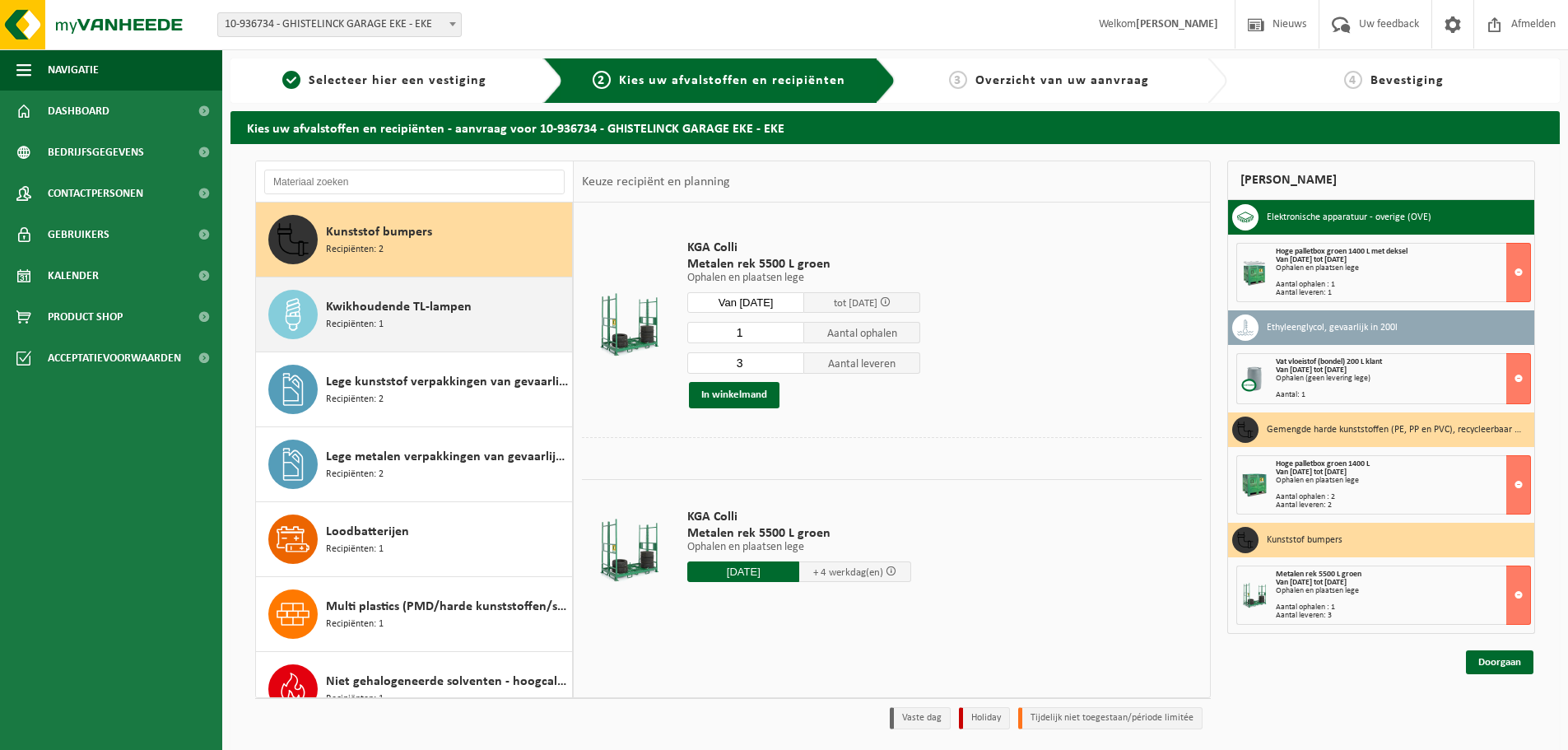
click at [469, 314] on div "Kwikhoudende TL-lampen Recipiënten: 1" at bounding box center [446, 314] width 242 height 50
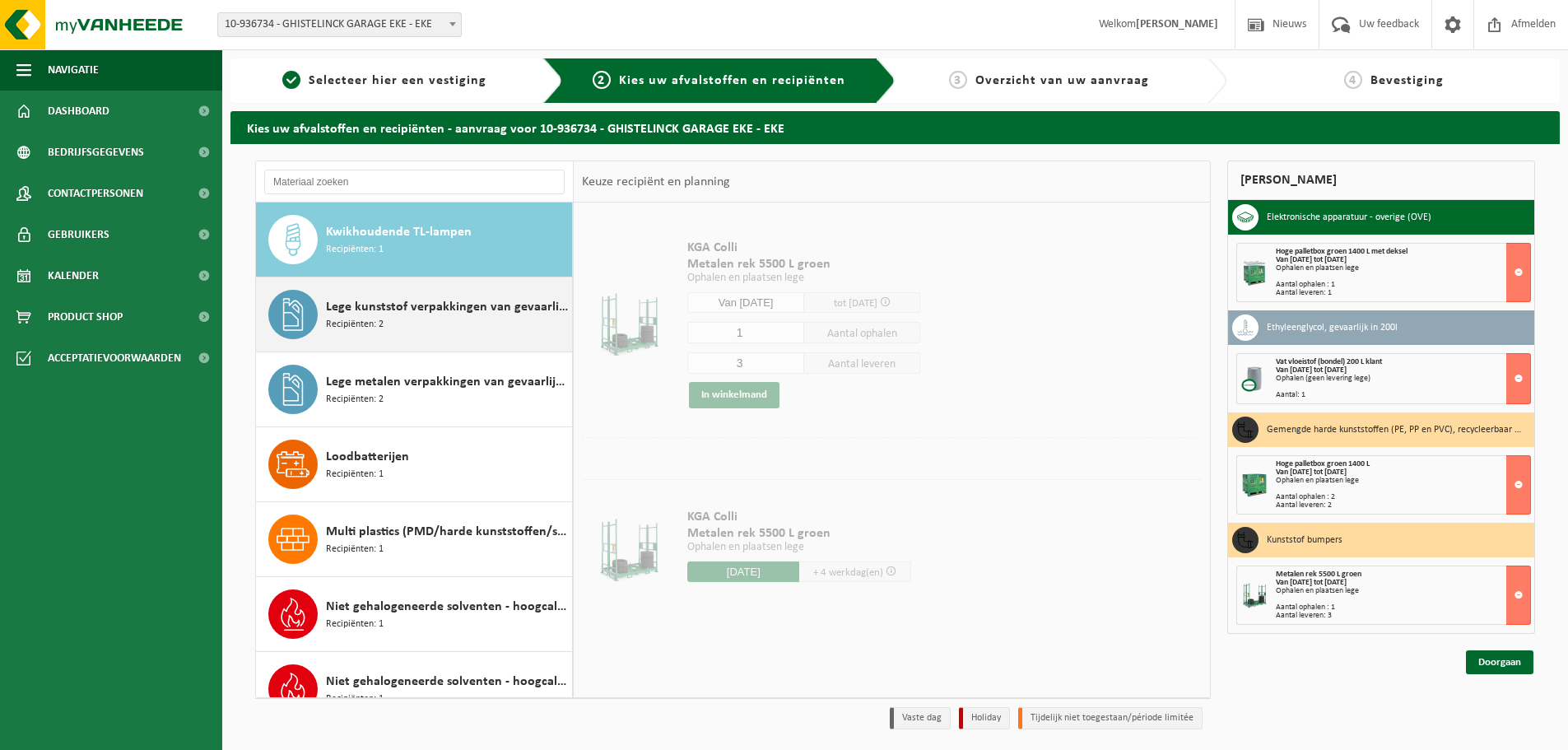
click at [471, 335] on div "Lege kunststof verpakkingen van gevaarlijke stoffen Recipiënten: 2" at bounding box center [446, 314] width 242 height 50
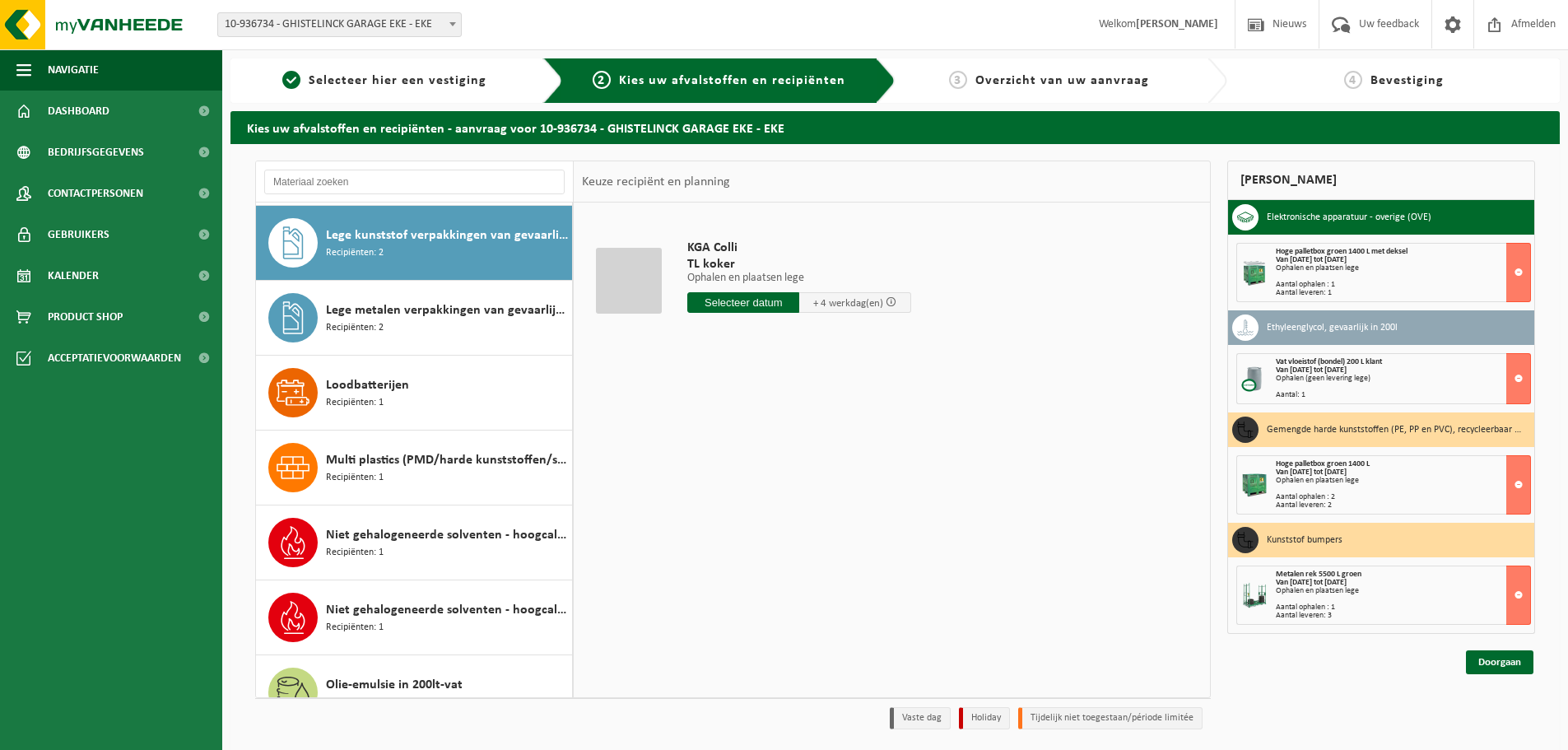
scroll to position [973, 0]
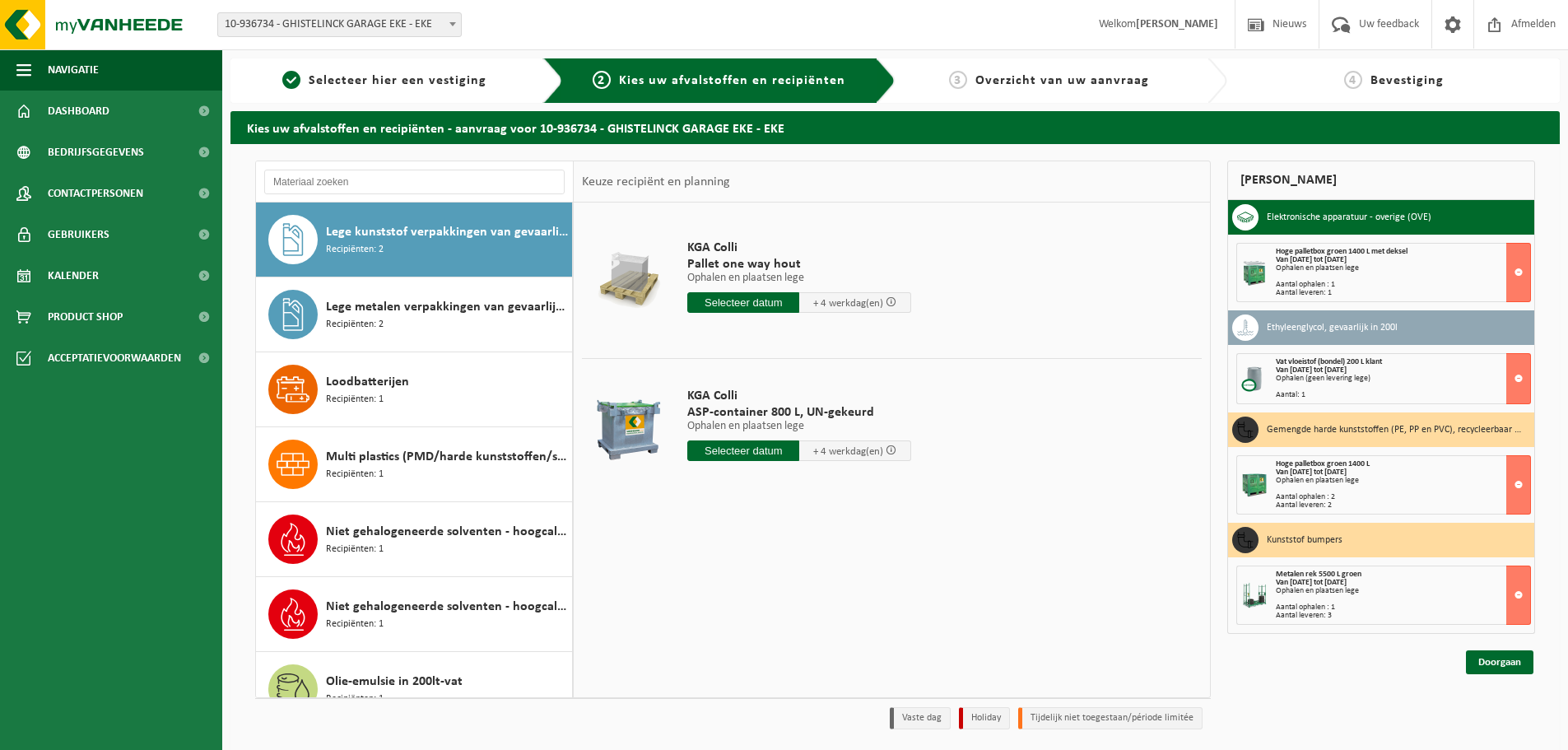
click at [758, 302] on input "text" at bounding box center [744, 302] width 112 height 21
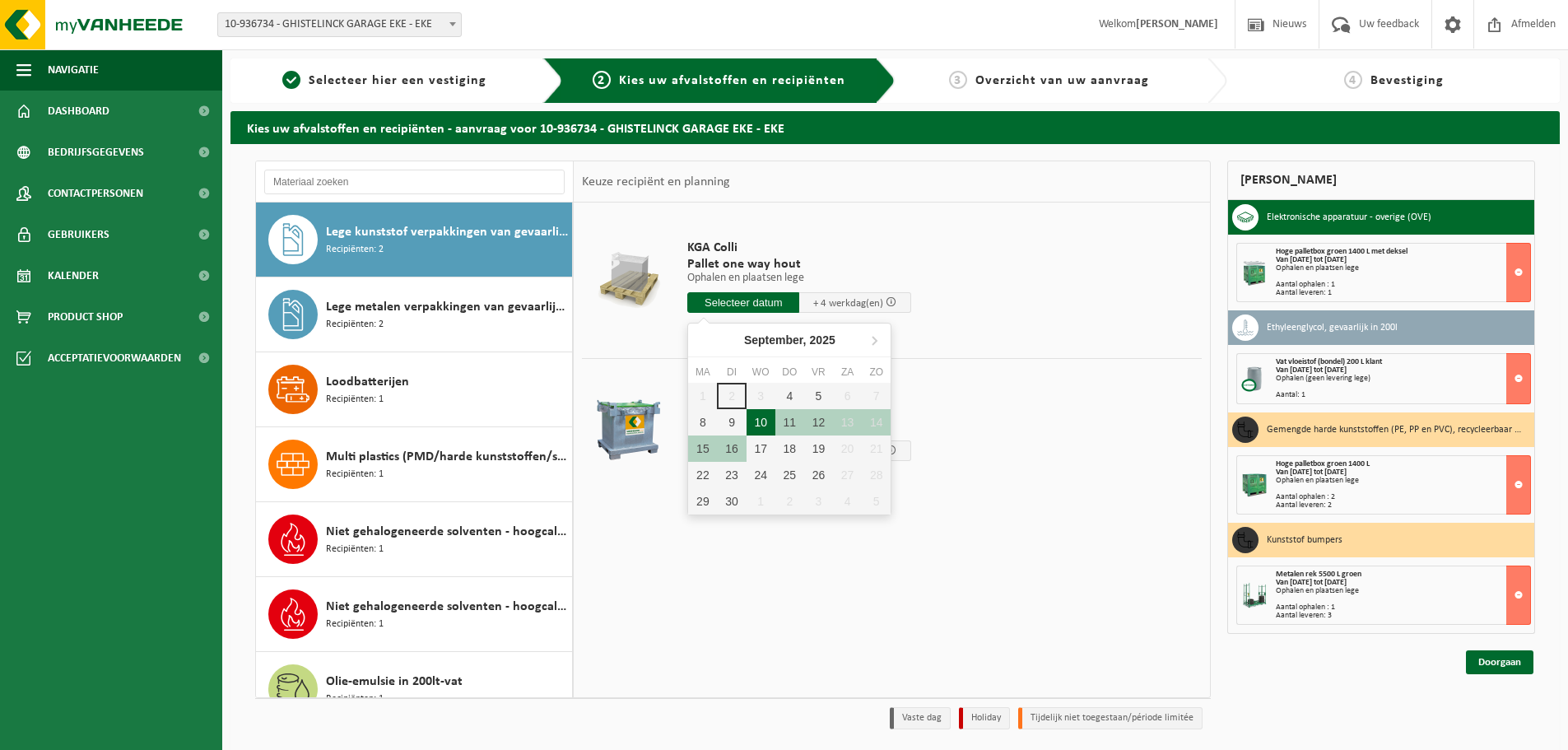
click at [763, 421] on div "10" at bounding box center [761, 422] width 29 height 26
type input "Van 2025-09-10"
type input "2025-09-10"
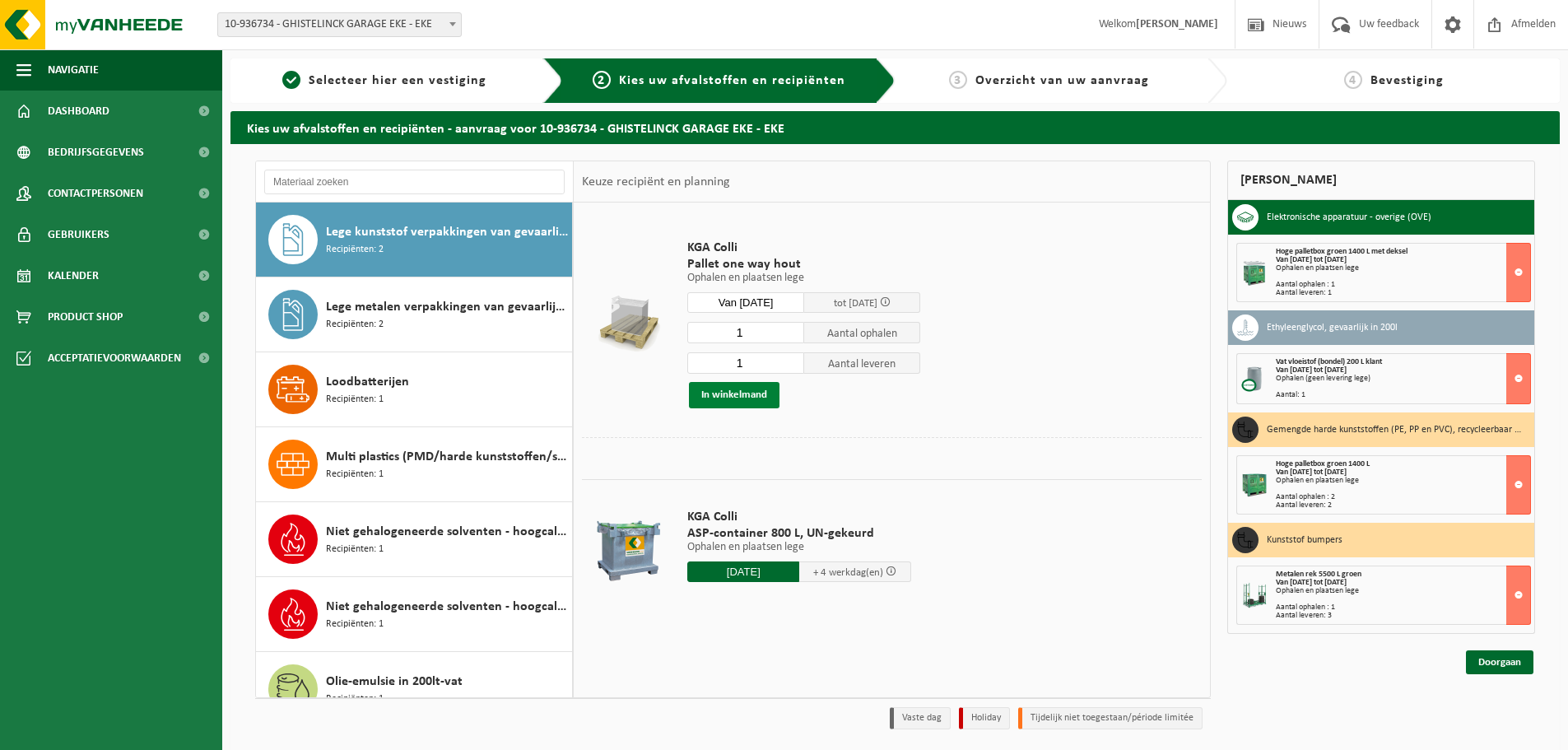
click at [759, 395] on button "In winkelmand" at bounding box center [734, 394] width 90 height 26
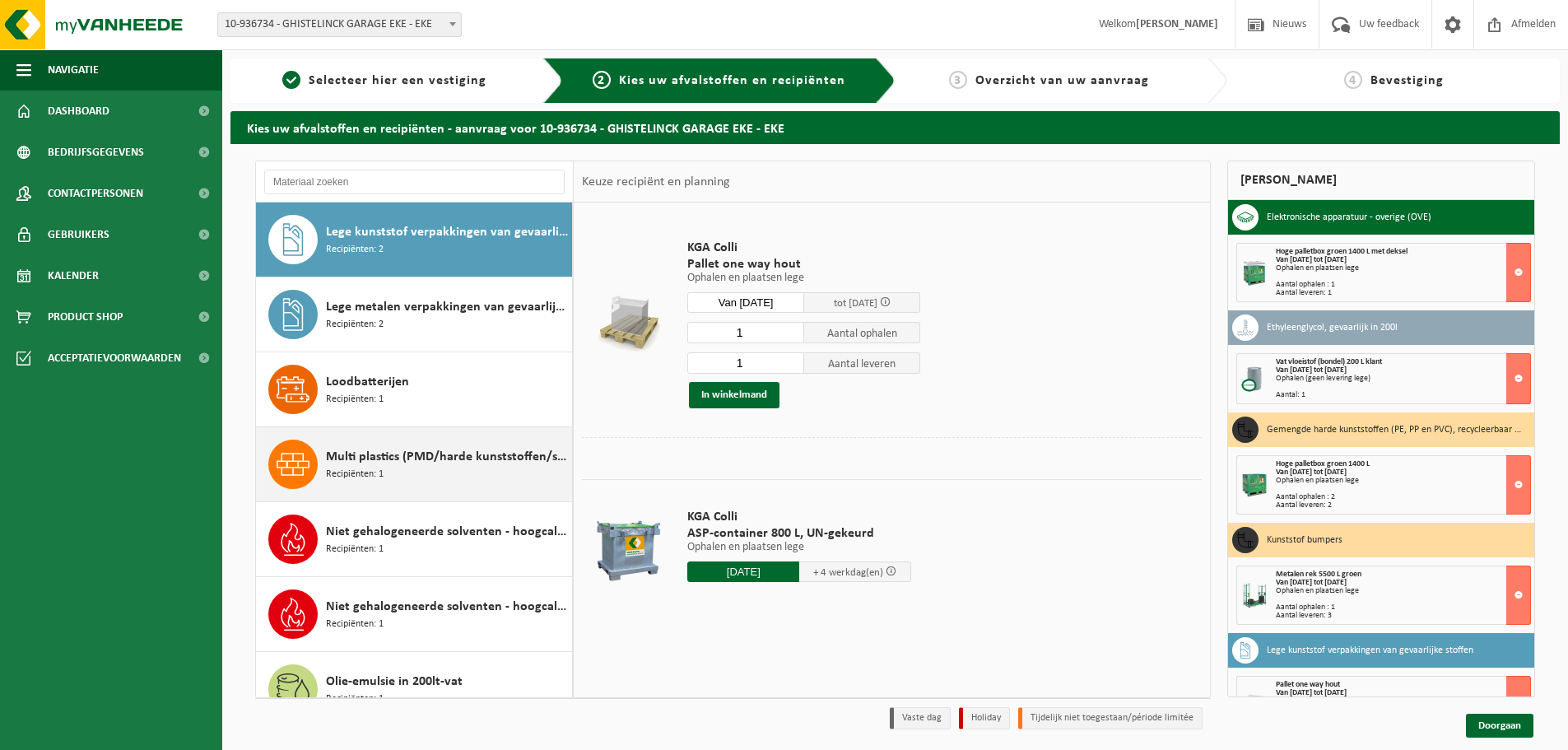
click at [464, 479] on div "Multi plastics (PMD/harde kunststoffen/spanbanden/EPS/folie naturel/folie gemen…" at bounding box center [446, 464] width 242 height 50
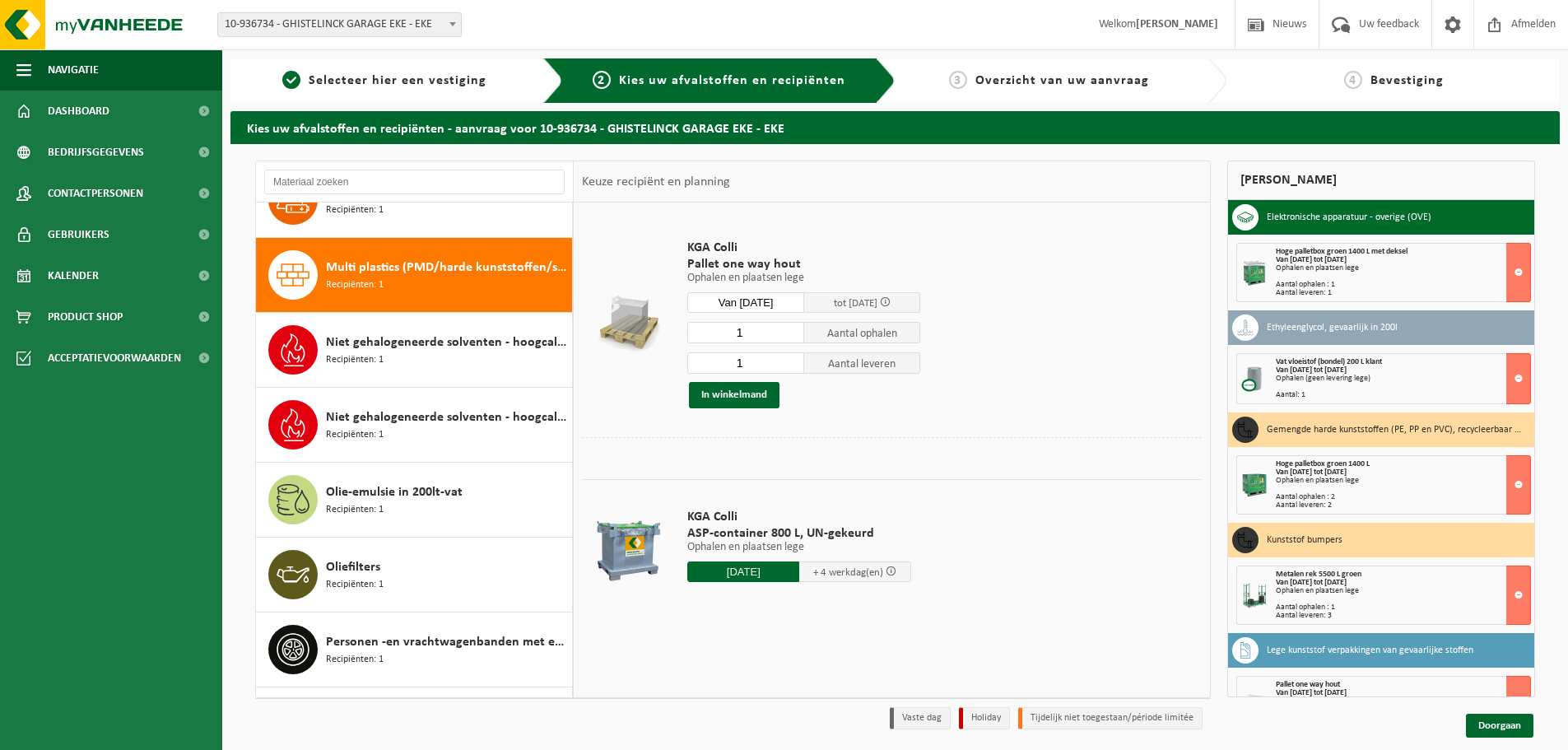
scroll to position [1198, 0]
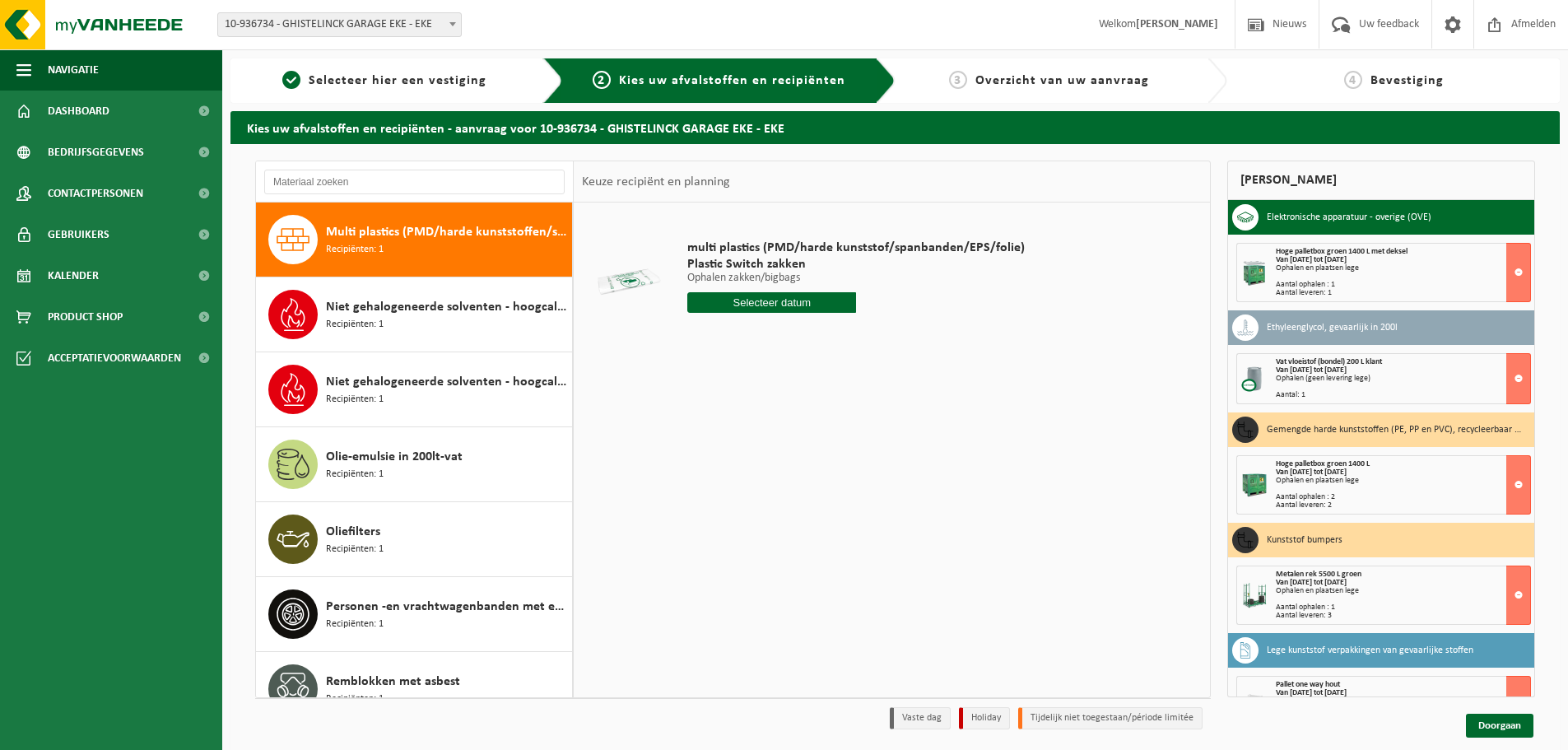
click at [759, 301] on input "text" at bounding box center [772, 302] width 168 height 21
click at [814, 394] on div "5" at bounding box center [819, 395] width 29 height 26
type input "Van 2025-09-05"
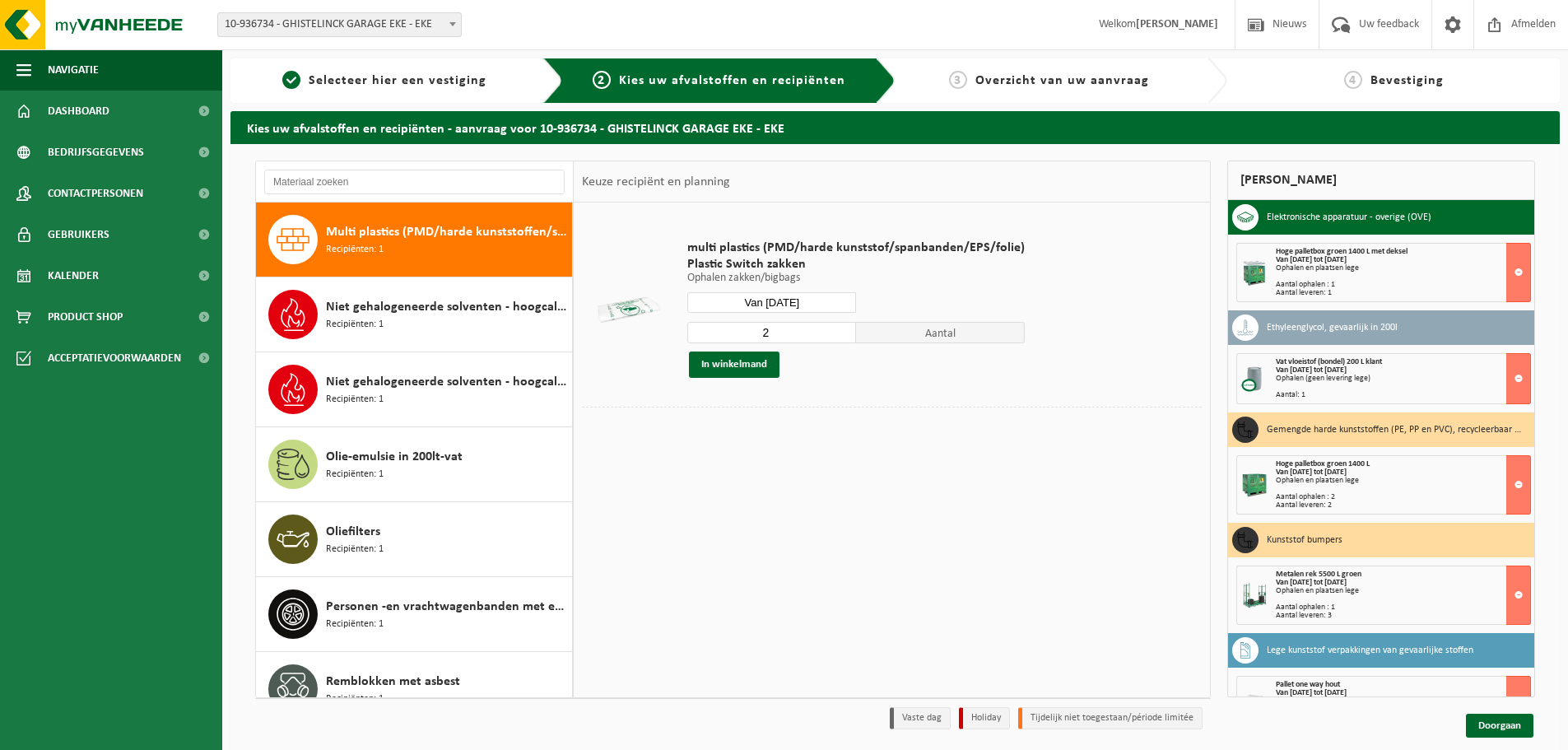
click at [844, 330] on input "2" at bounding box center [772, 333] width 168 height 22
click at [841, 330] on input "3" at bounding box center [772, 333] width 168 height 22
click at [841, 330] on input "4" at bounding box center [772, 333] width 168 height 22
click at [841, 330] on input "5" at bounding box center [772, 333] width 168 height 22
type input "6"
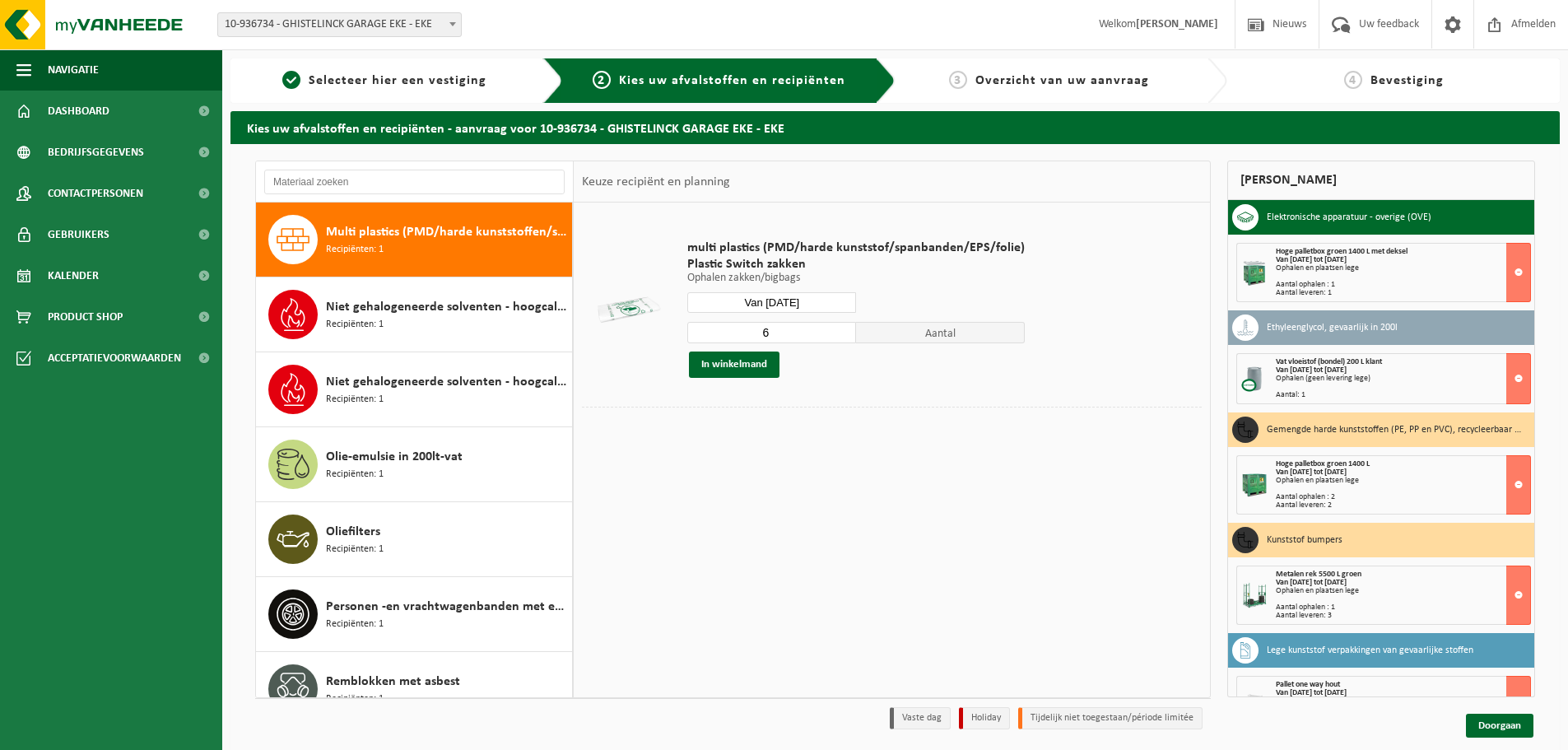
click at [841, 330] on input "6" at bounding box center [772, 333] width 168 height 22
click at [743, 366] on button "In winkelmand" at bounding box center [734, 364] width 90 height 26
click at [413, 533] on div "Oliefilters Recipiënten: 1" at bounding box center [446, 539] width 242 height 50
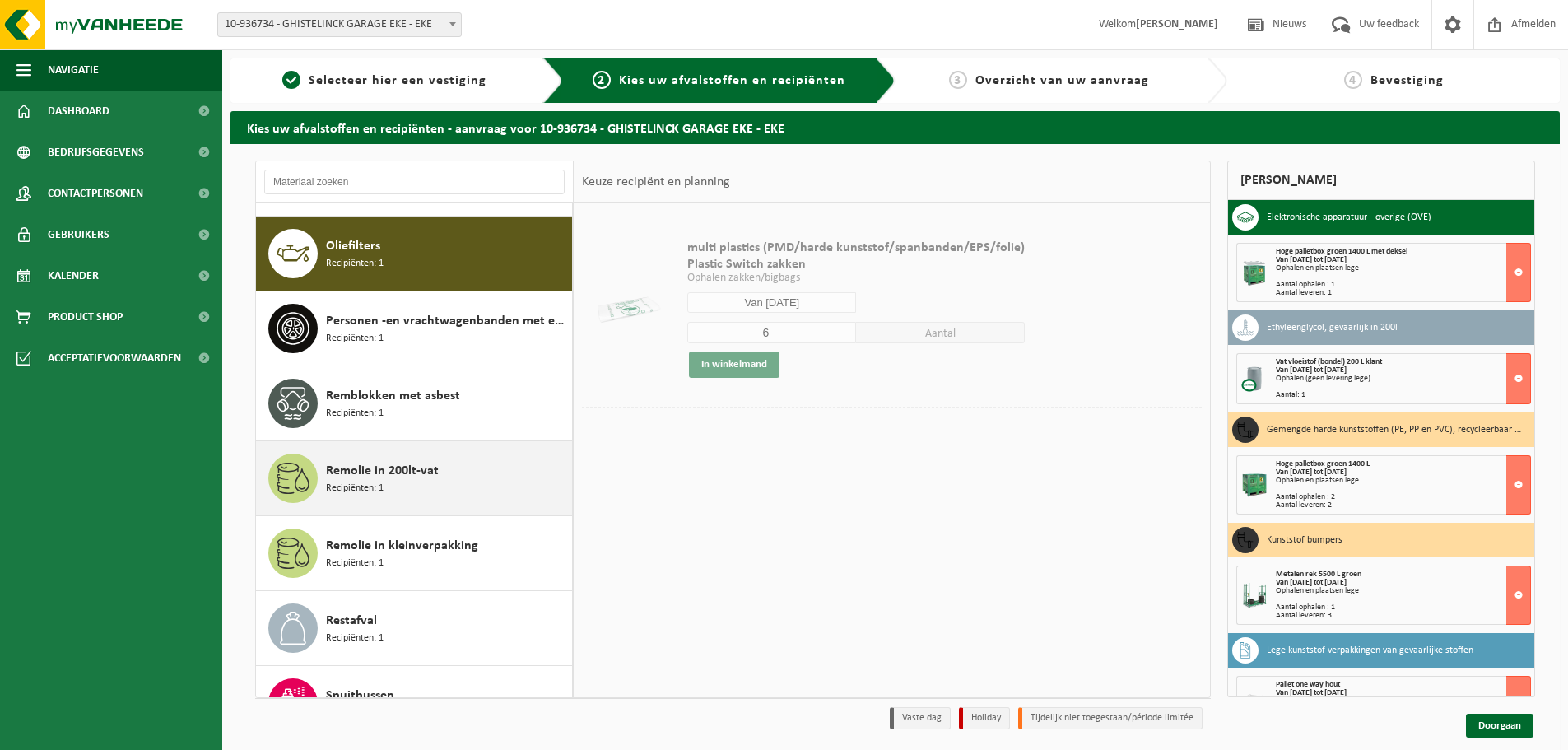
scroll to position [1498, 0]
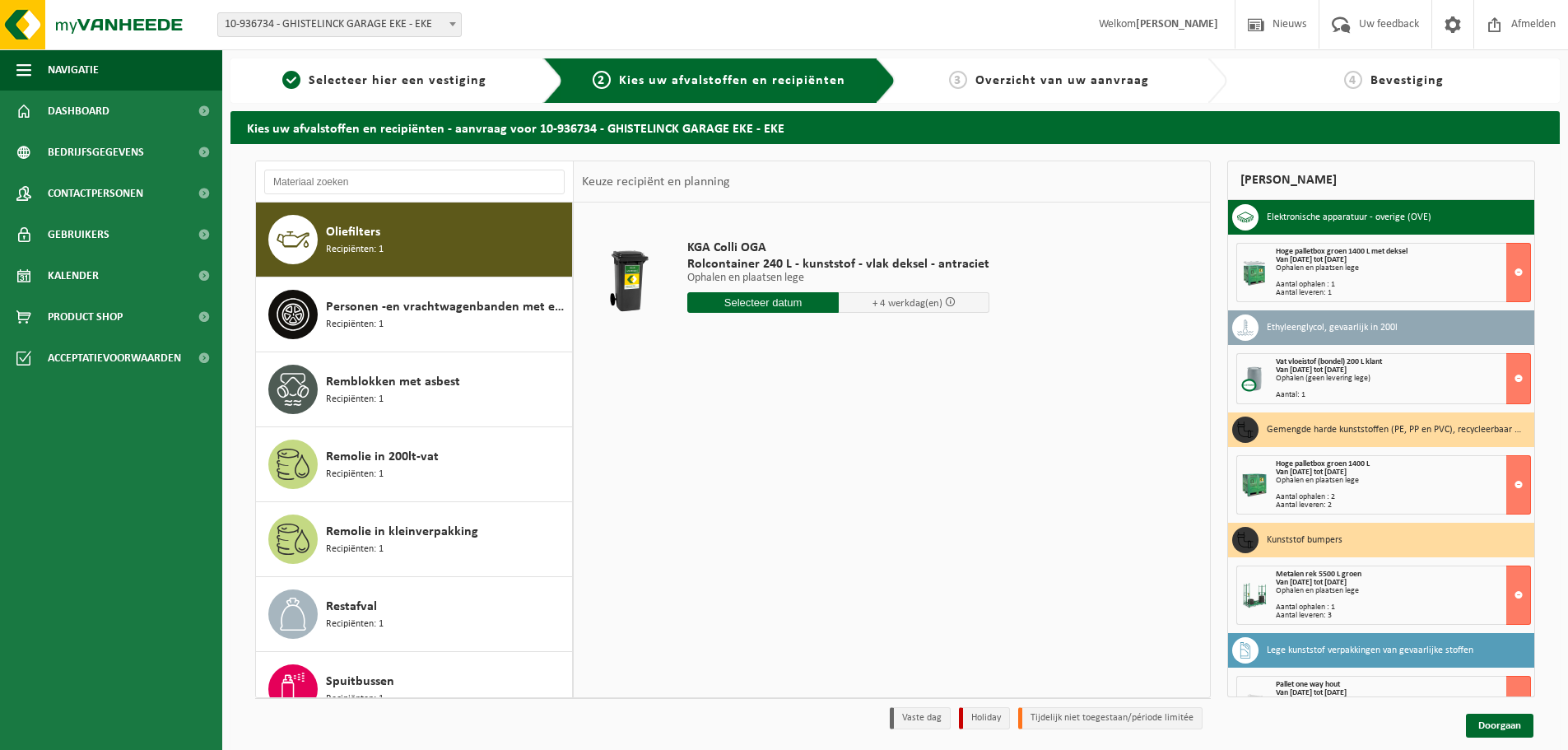
click at [794, 306] on input "text" at bounding box center [763, 302] width 151 height 21
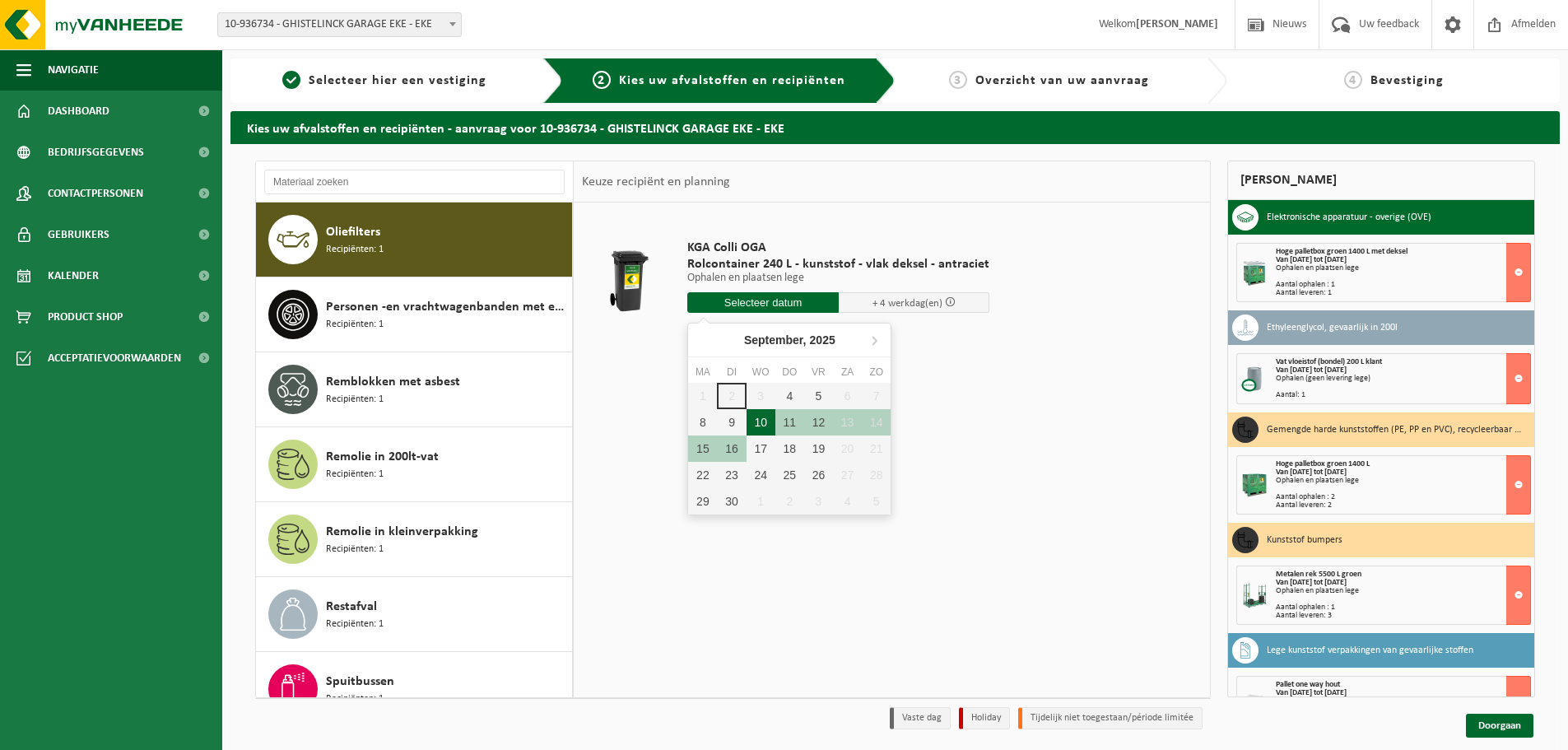
click at [759, 431] on div "10" at bounding box center [761, 422] width 29 height 26
type input "Van 2025-09-10"
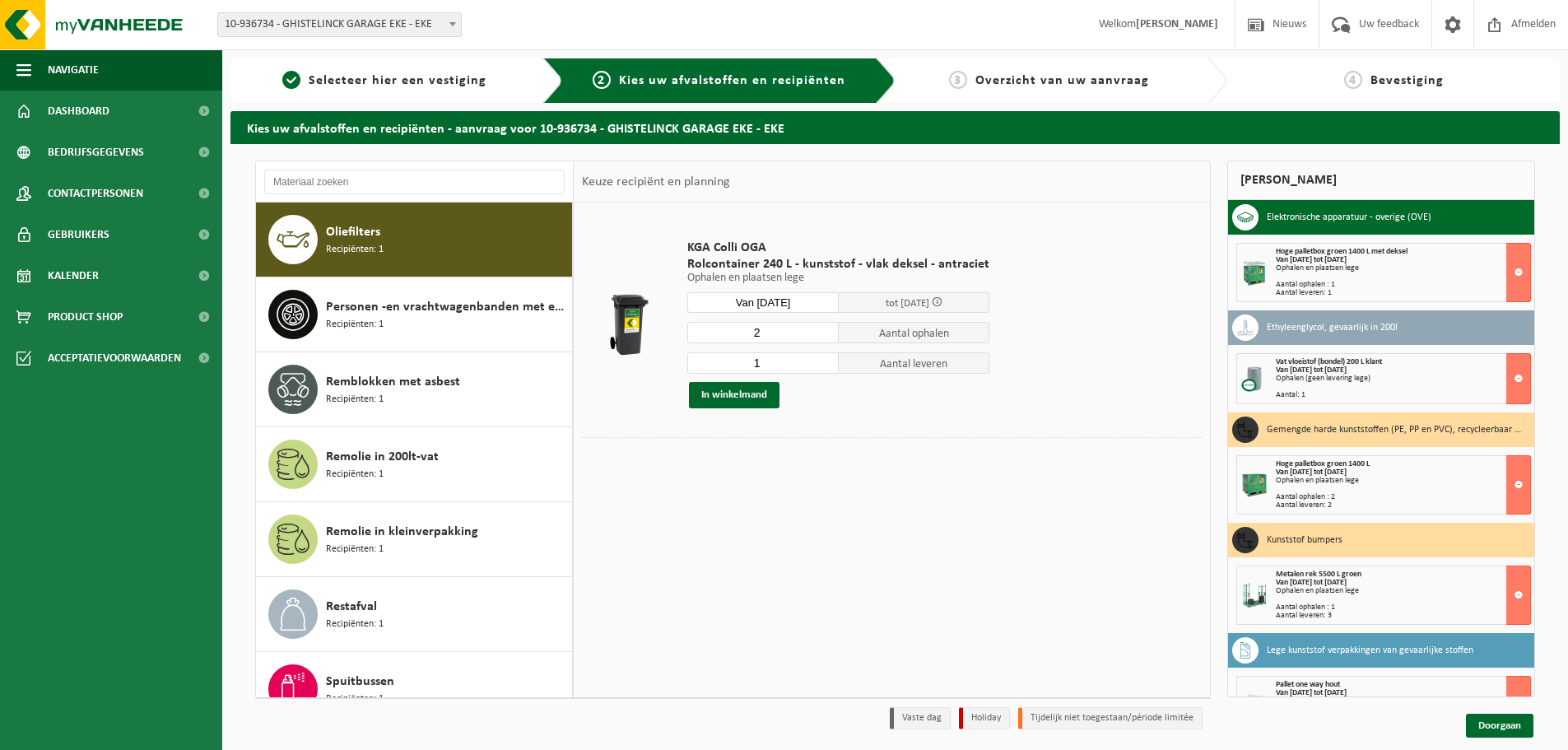
type input "2"
click at [823, 328] on input "2" at bounding box center [763, 333] width 151 height 22
type input "2"
click at [822, 358] on input "2" at bounding box center [763, 363] width 151 height 22
click at [745, 399] on button "In winkelmand" at bounding box center [734, 394] width 90 height 26
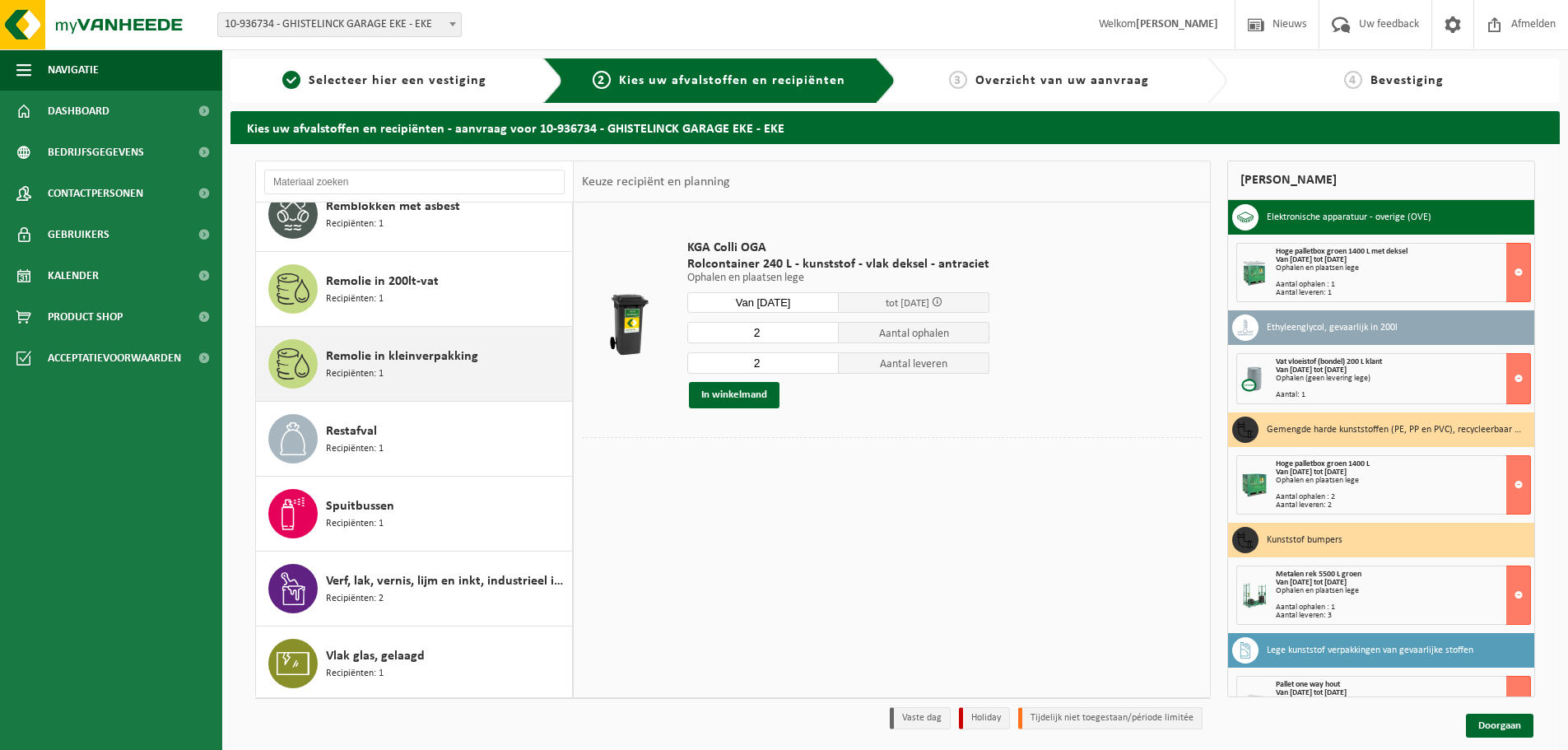
scroll to position [1676, 0]
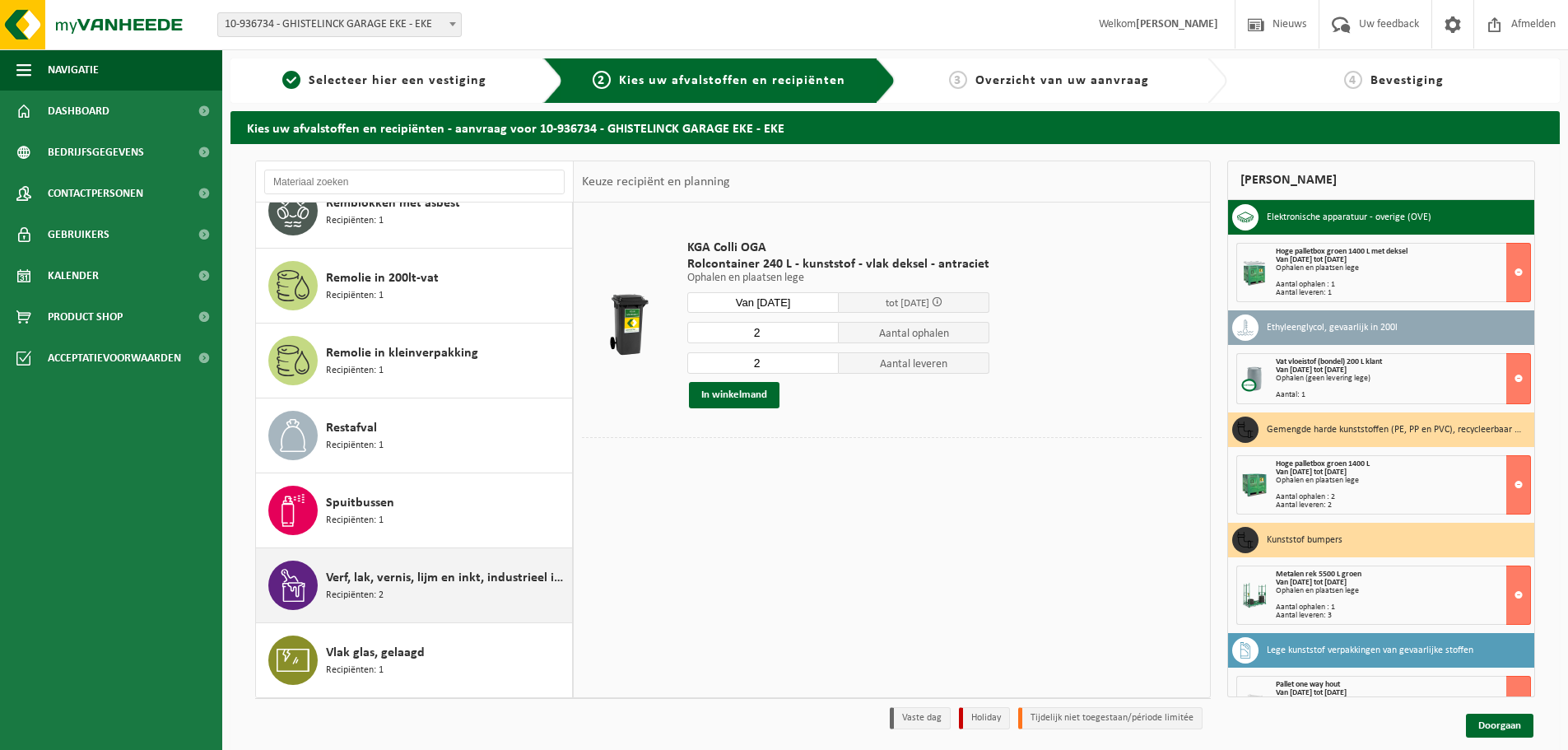
click at [439, 587] on div "Verf, lak, vernis, lijm en inkt, industrieel in kleinverpakking Recipiënten: 2" at bounding box center [446, 584] width 242 height 50
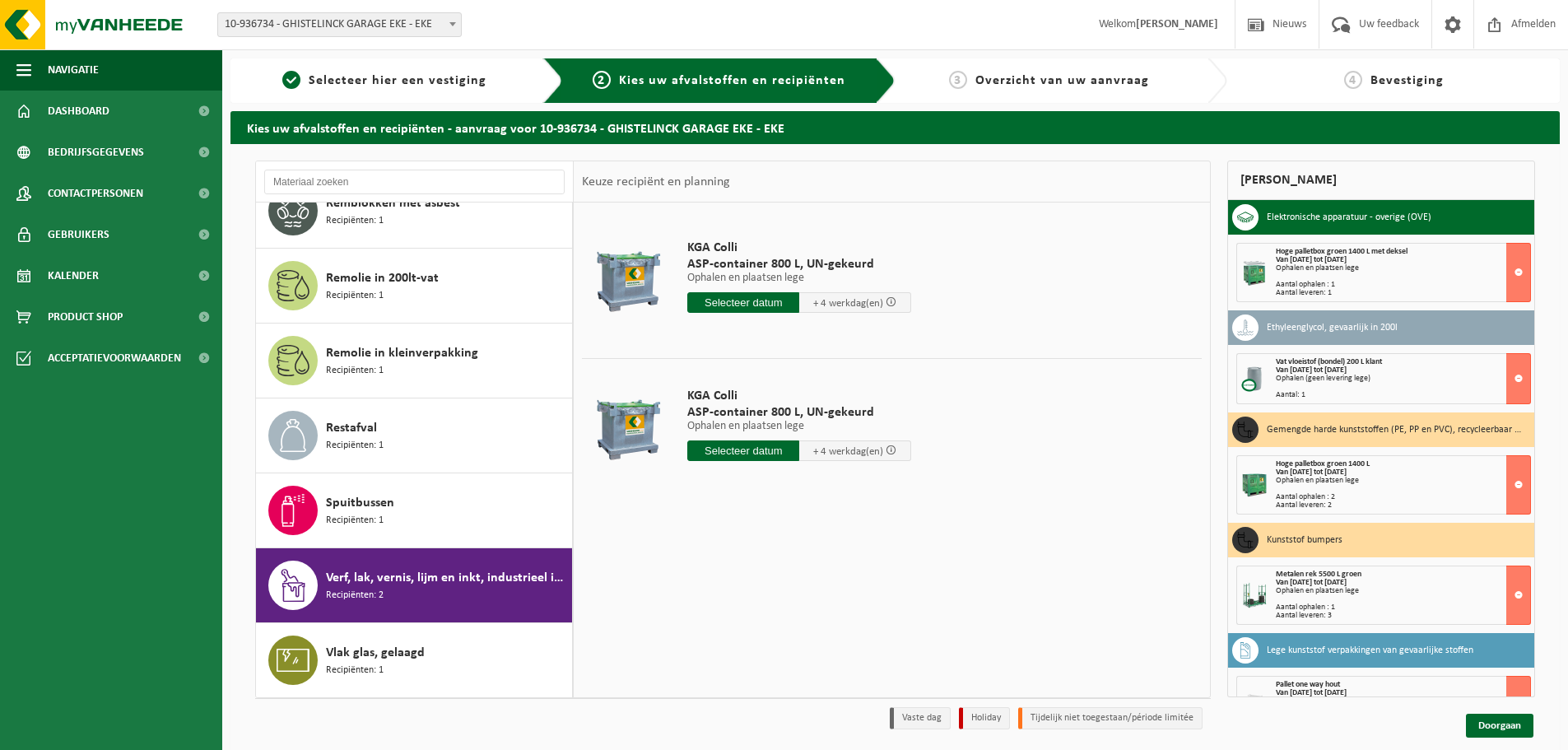
click at [746, 298] on input "text" at bounding box center [744, 302] width 112 height 21
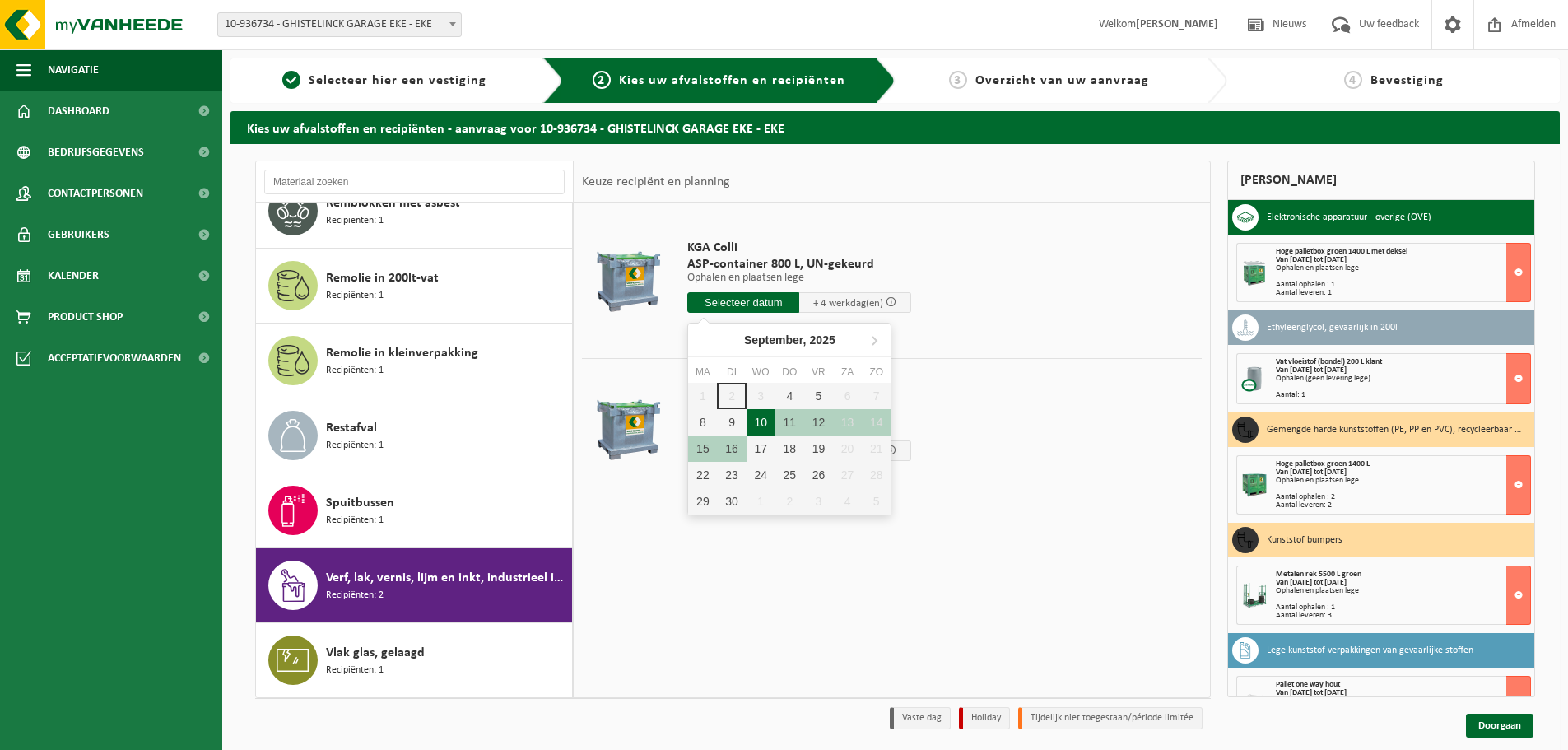
click at [760, 432] on div "10" at bounding box center [761, 422] width 29 height 26
type input "Van 2025-09-10"
type input "2025-09-10"
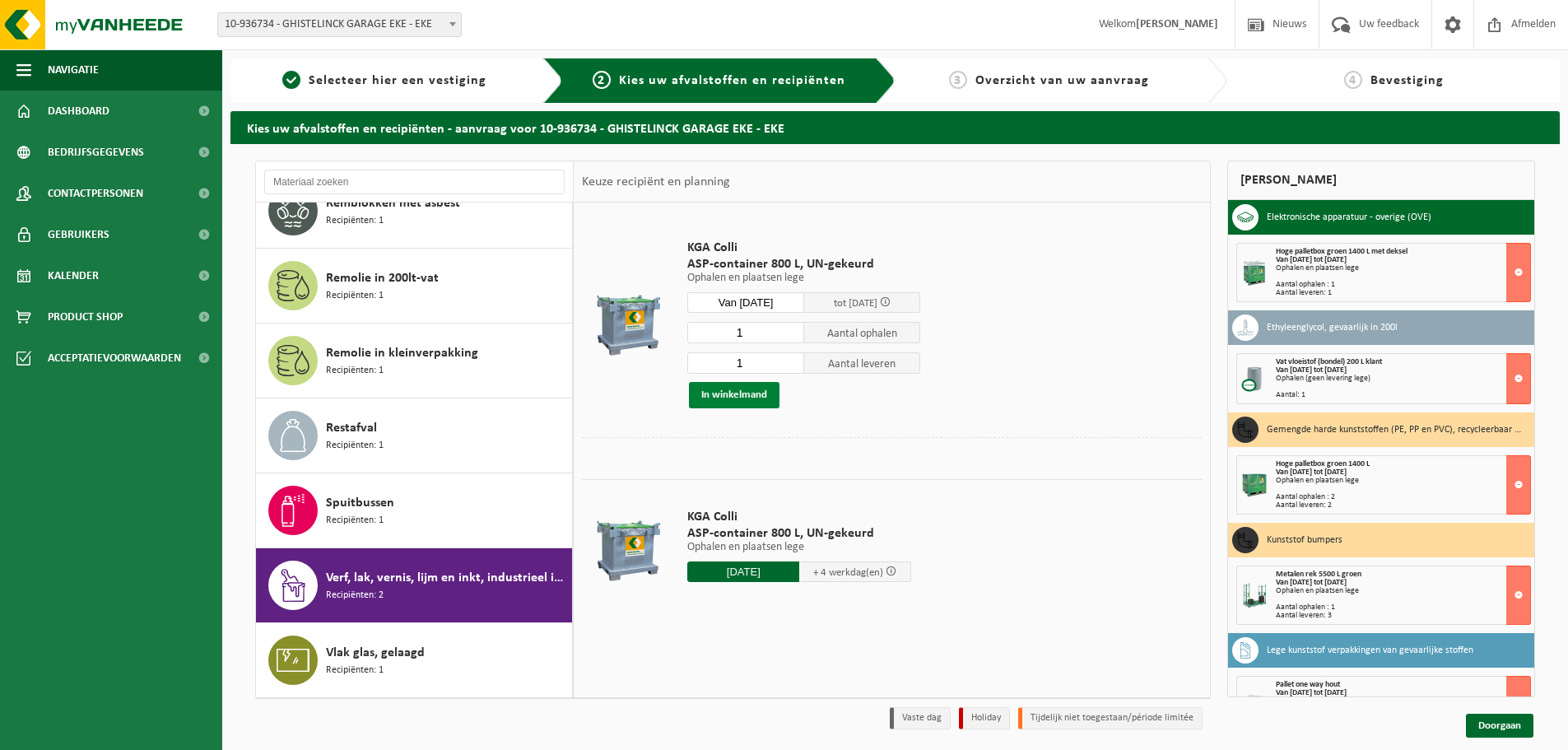
click at [752, 396] on button "In winkelmand" at bounding box center [734, 394] width 90 height 26
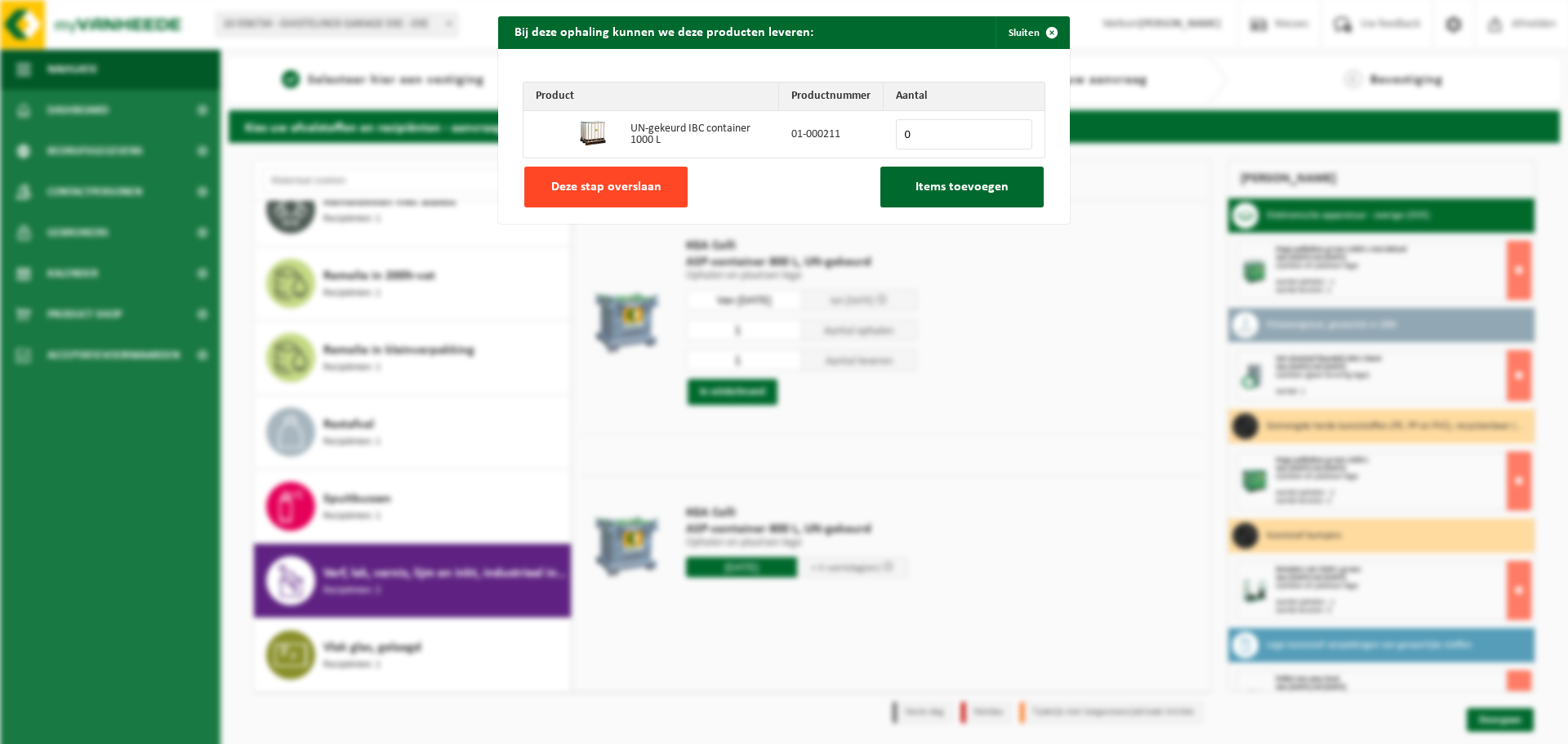
click at [628, 190] on span "Deze stap overslaan" at bounding box center [606, 187] width 110 height 13
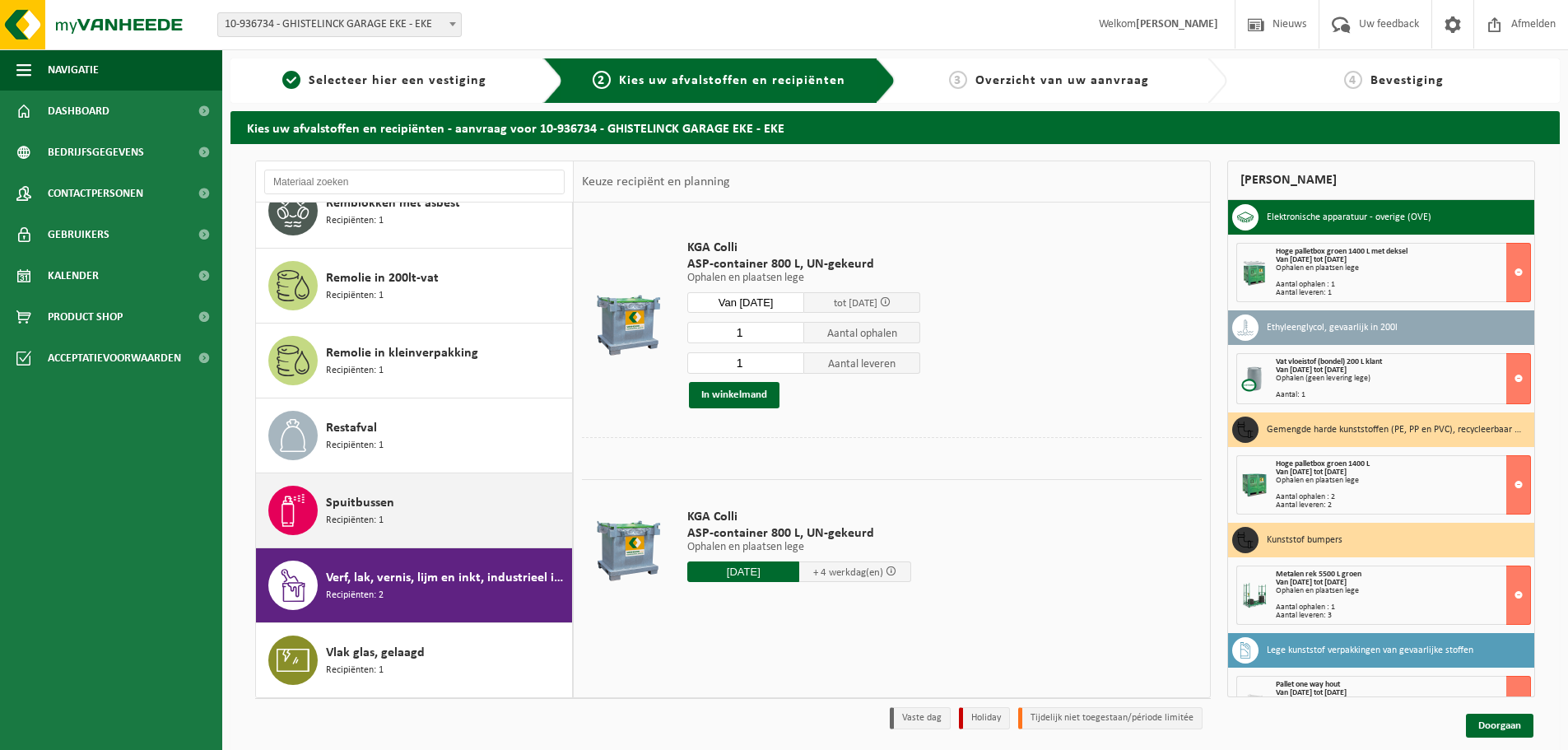
click at [423, 523] on div "Spuitbussen Recipiënten: 1" at bounding box center [446, 510] width 242 height 50
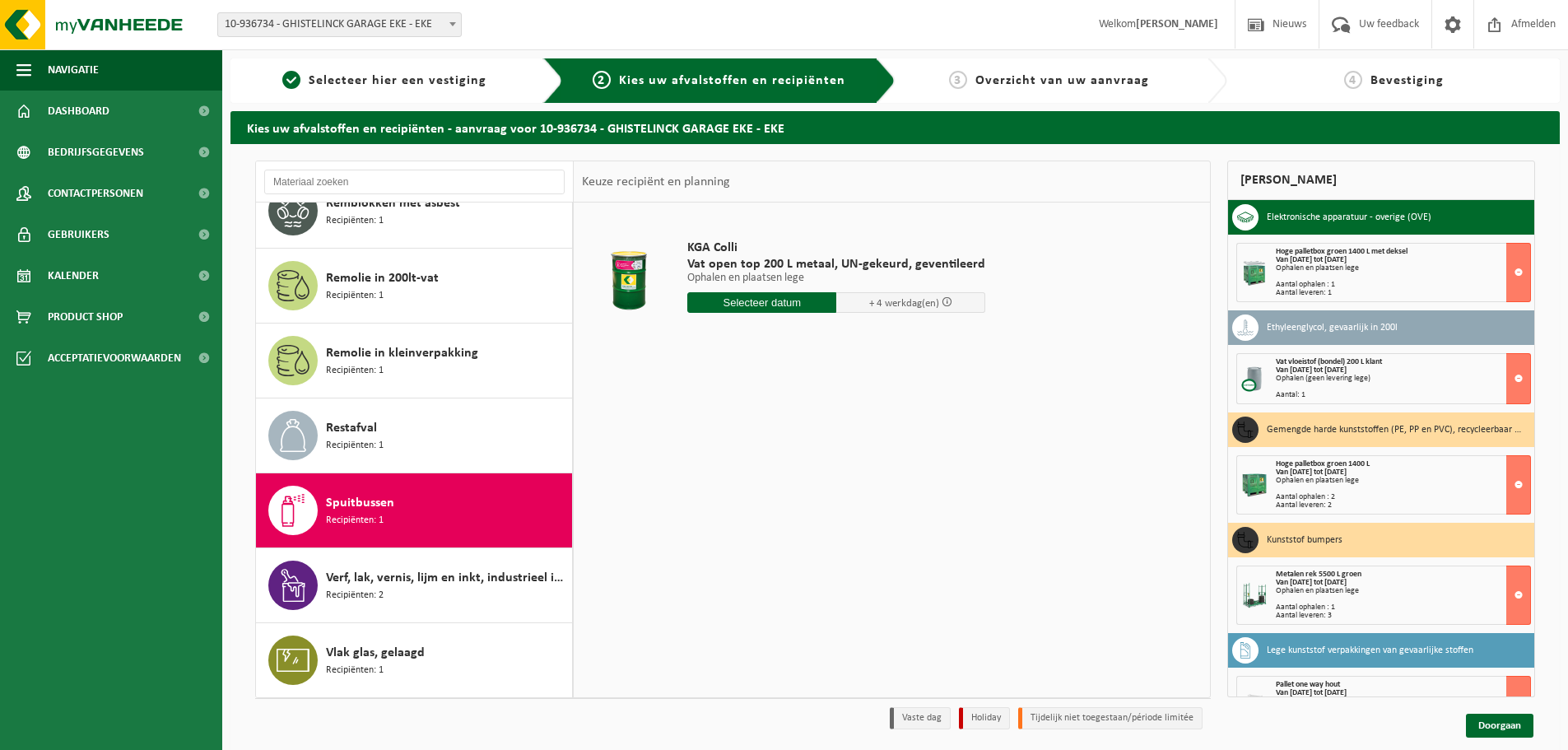
click at [776, 307] on input "text" at bounding box center [762, 302] width 149 height 21
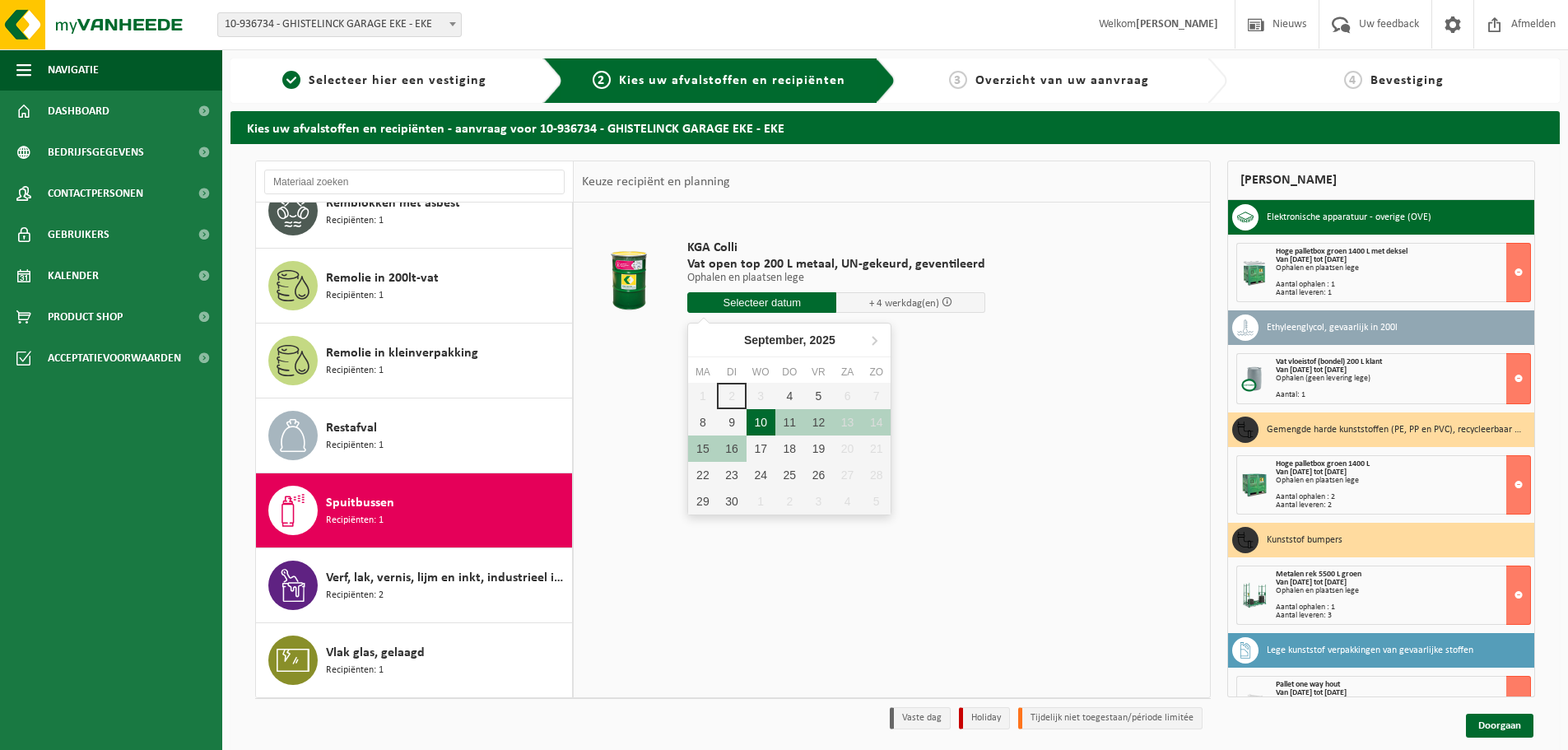
click at [761, 421] on div "10" at bounding box center [761, 422] width 29 height 26
type input "Van 2025-09-10"
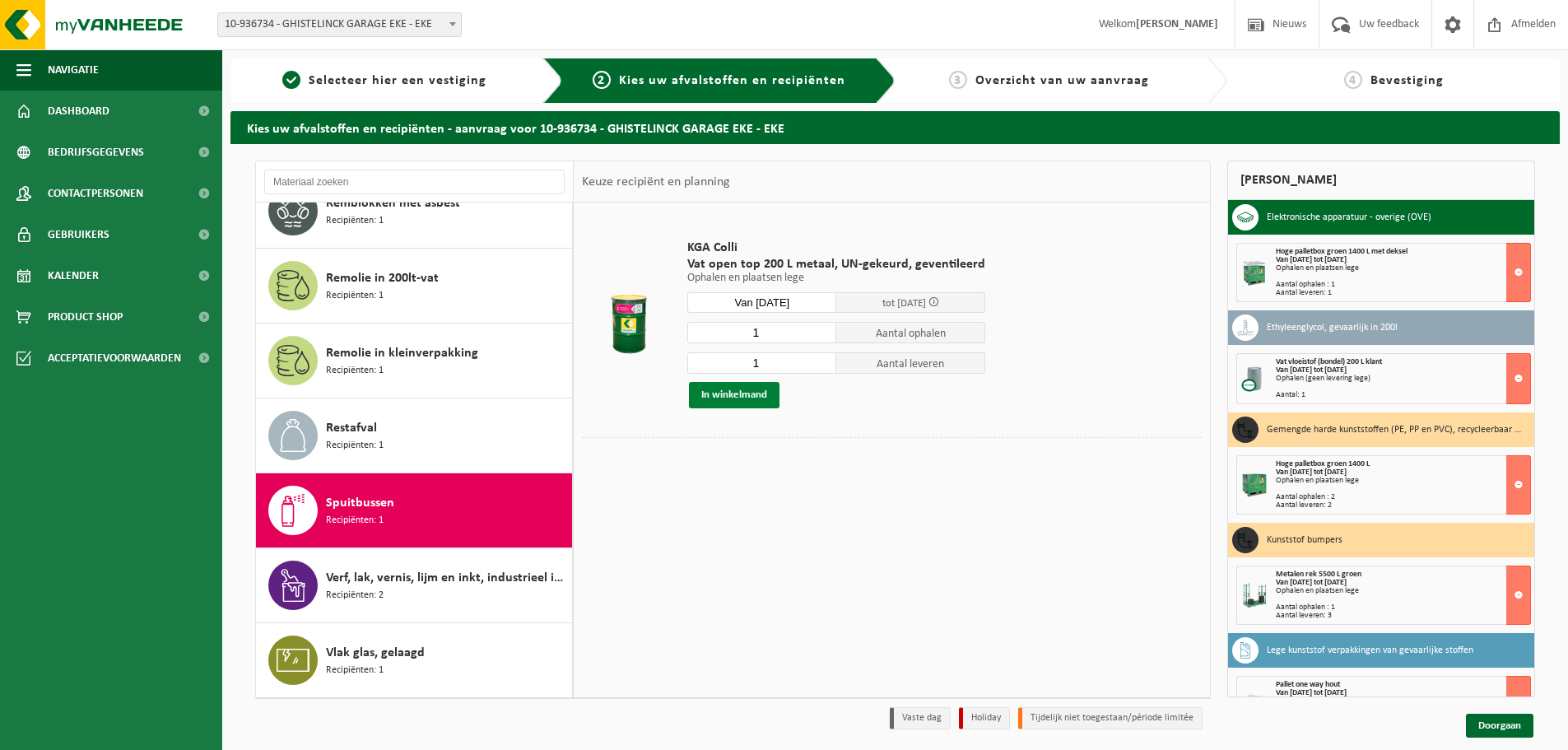
click at [768, 389] on button "In winkelmand" at bounding box center [734, 394] width 90 height 26
click at [1518, 733] on link "Doorgaan" at bounding box center [1499, 726] width 68 height 24
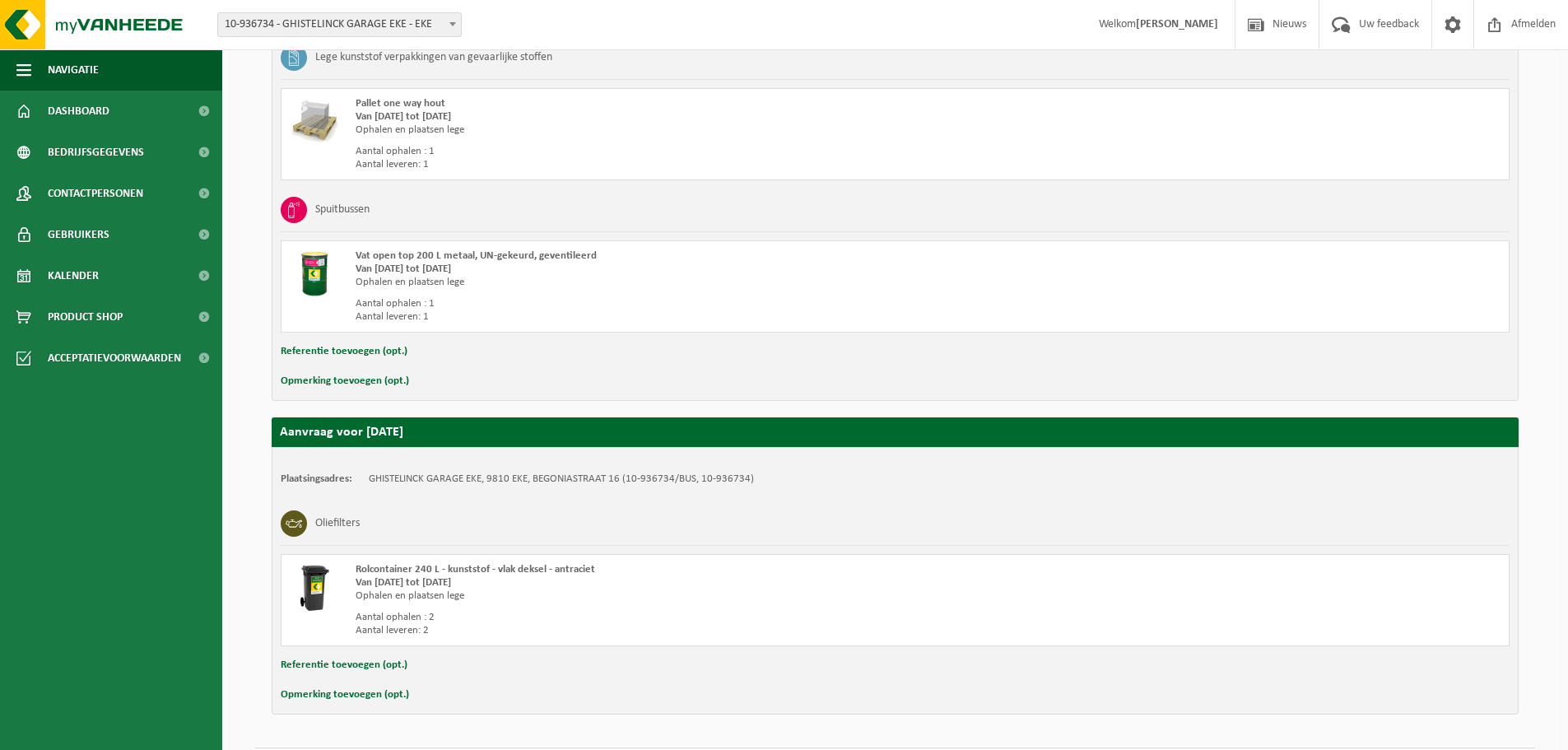
scroll to position [2083, 0]
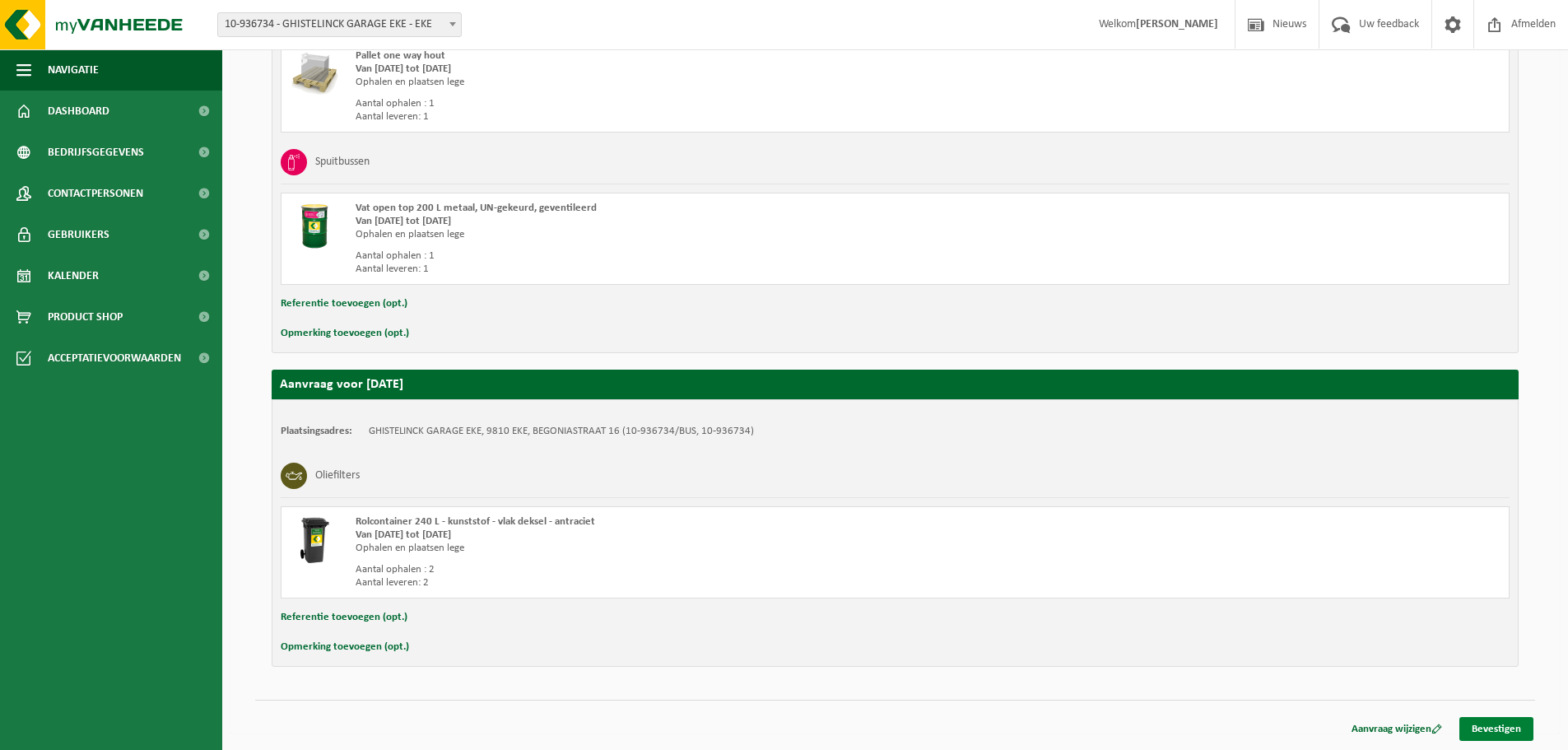
click at [1484, 730] on link "Bevestigen" at bounding box center [1497, 728] width 74 height 24
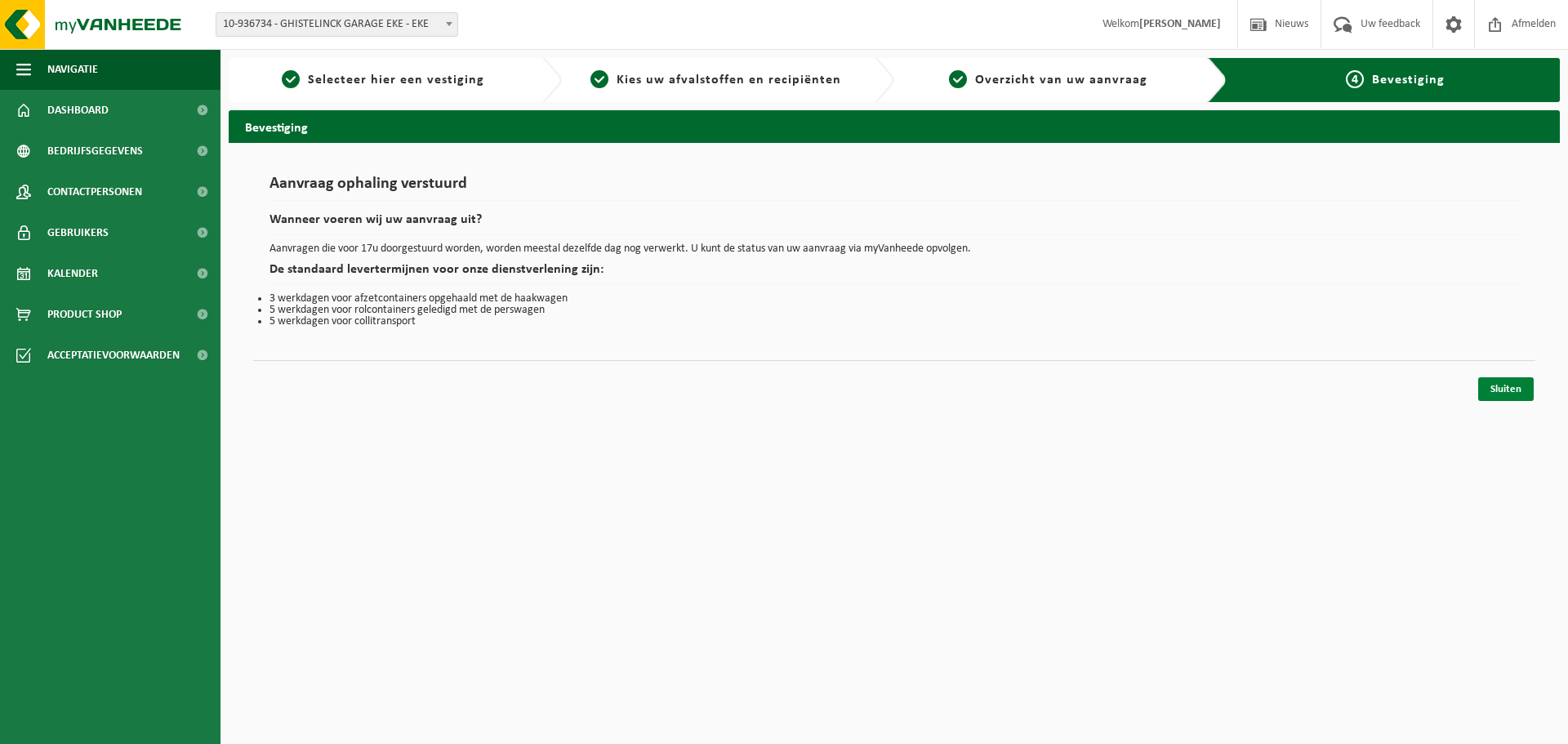
click at [1501, 390] on link "Sluiten" at bounding box center [1505, 389] width 56 height 23
